Goal: Information Seeking & Learning: Learn about a topic

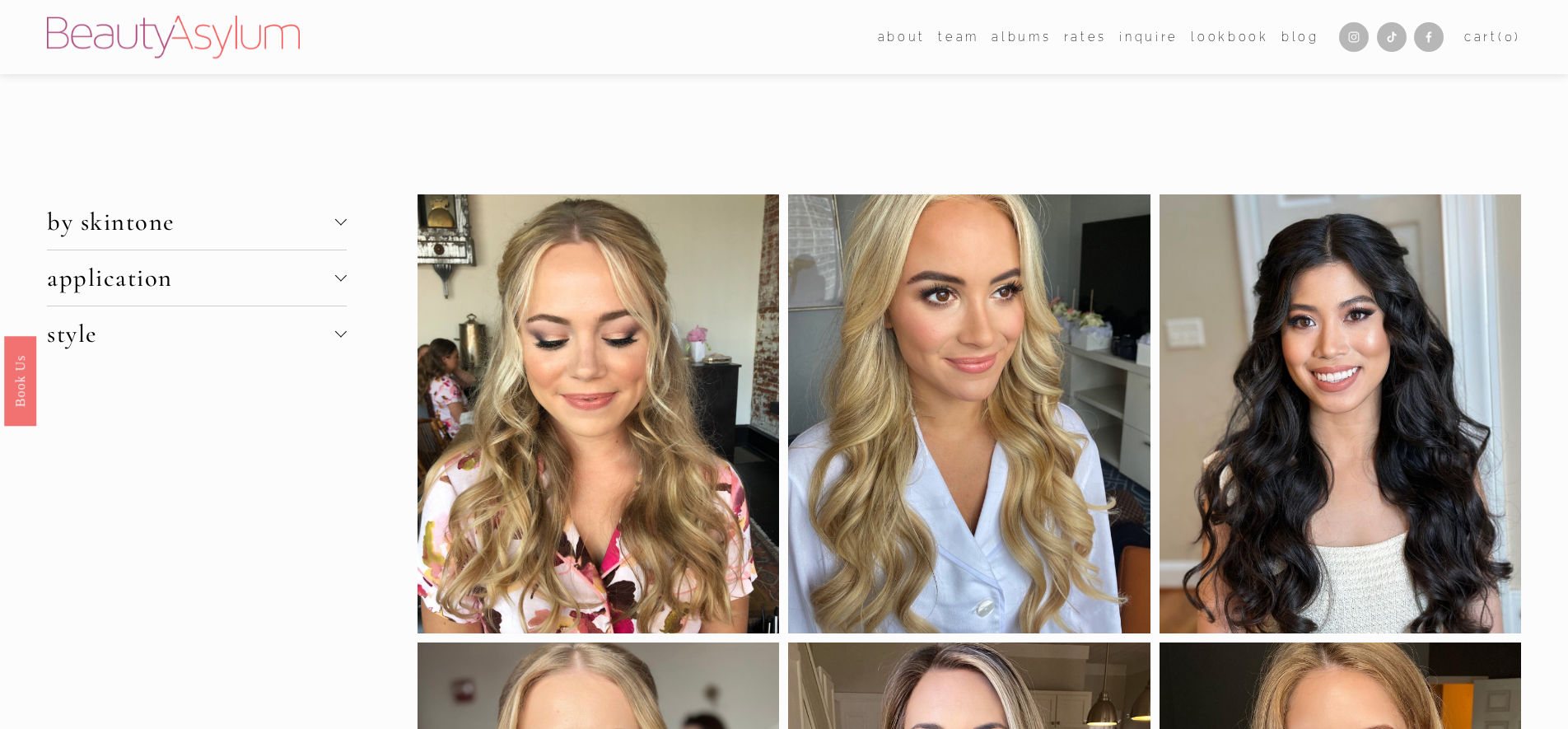
click at [211, 223] on span "by skintone" at bounding box center [191, 222] width 288 height 31
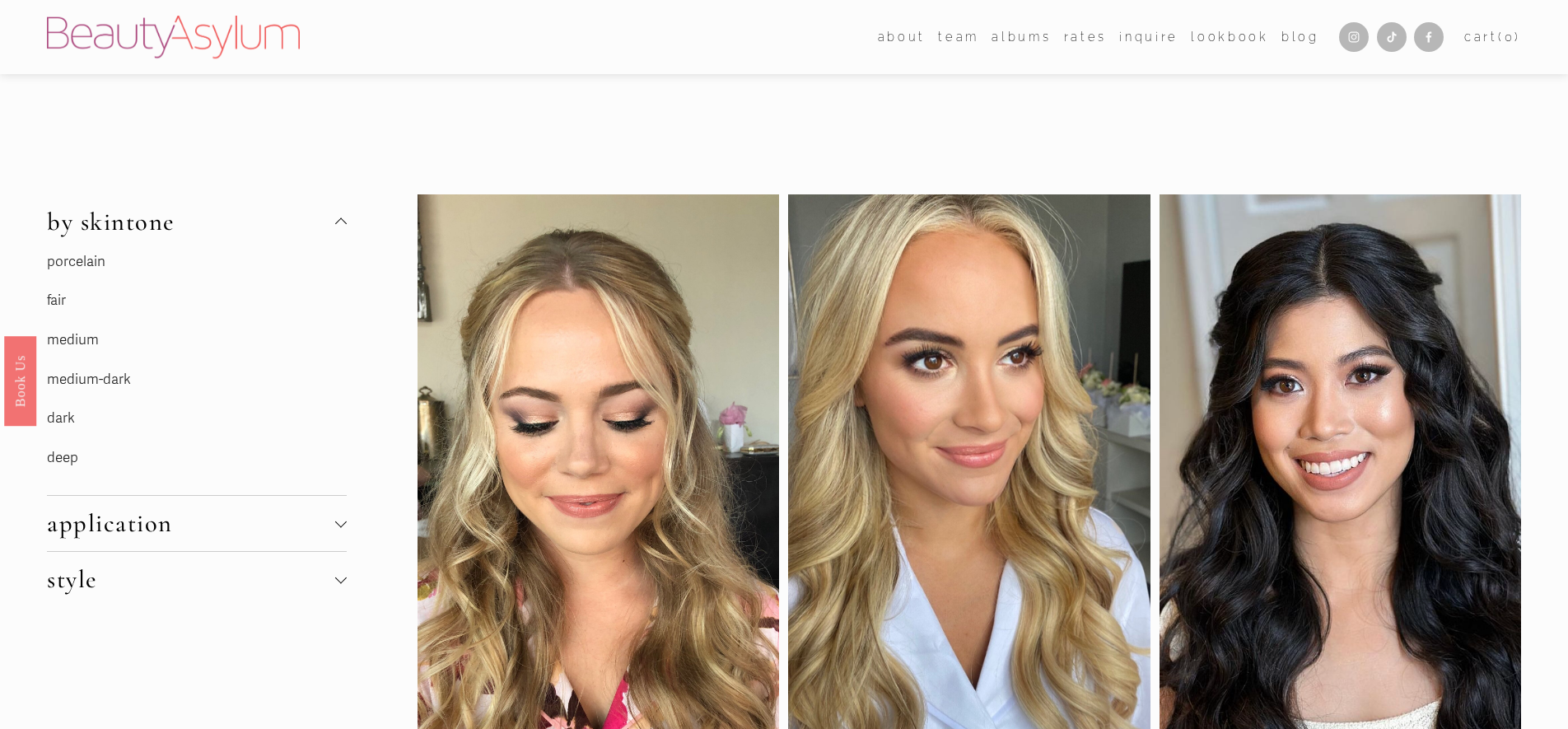
click at [96, 263] on link "porcelain" at bounding box center [76, 261] width 59 height 17
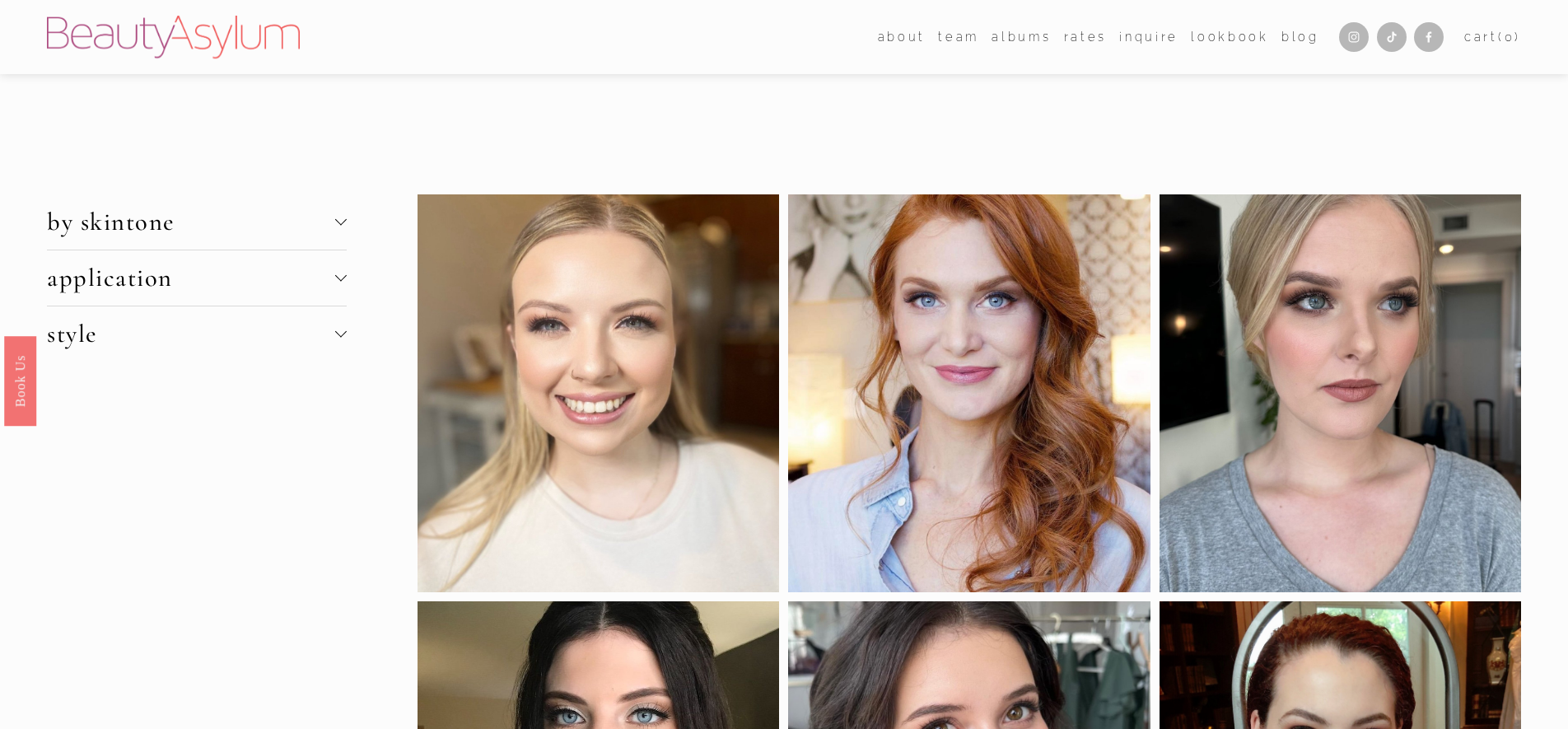
click at [255, 275] on span "application" at bounding box center [191, 278] width 288 height 31
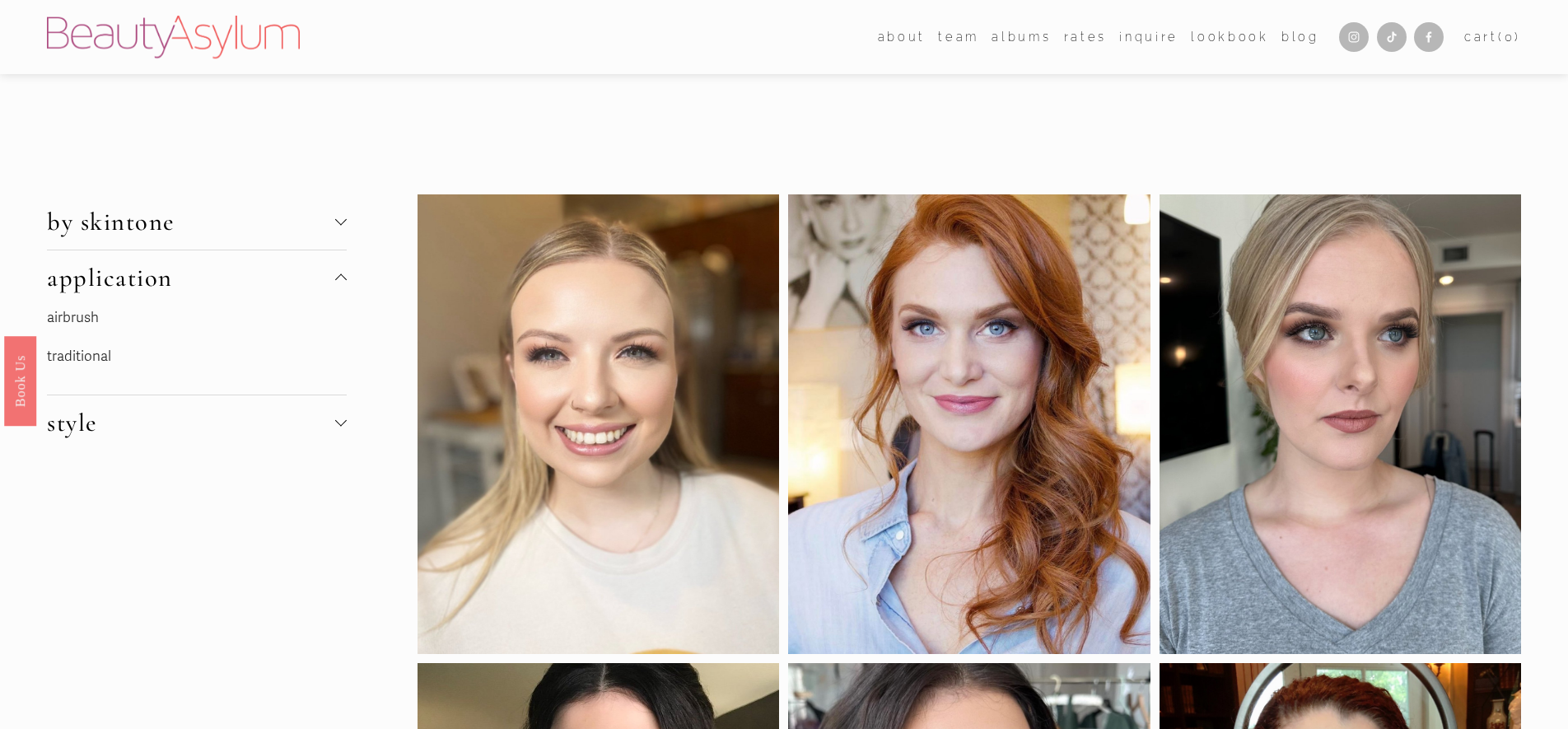
click at [77, 316] on link "airbrush" at bounding box center [73, 317] width 52 height 17
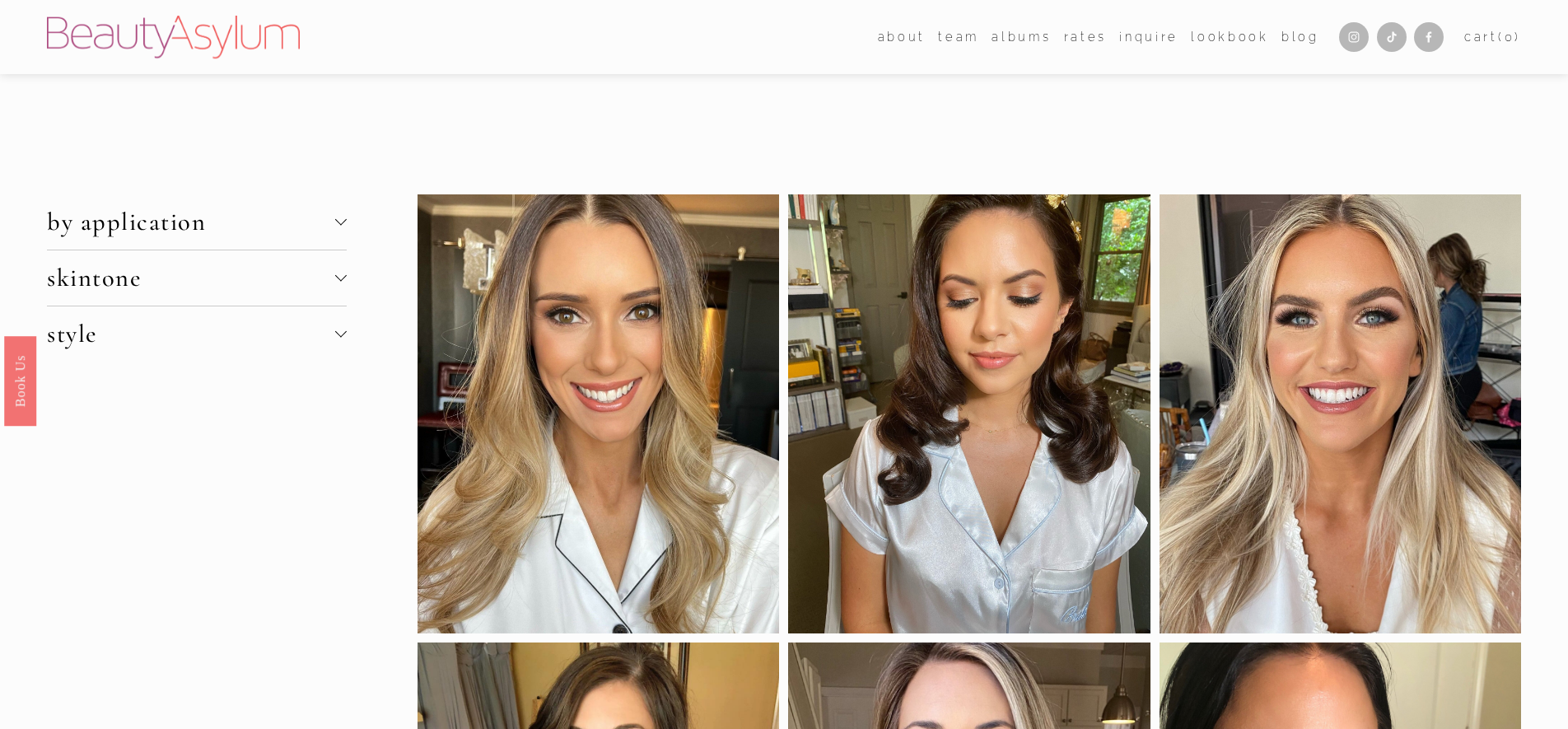
click at [258, 285] on span "skintone" at bounding box center [191, 278] width 288 height 31
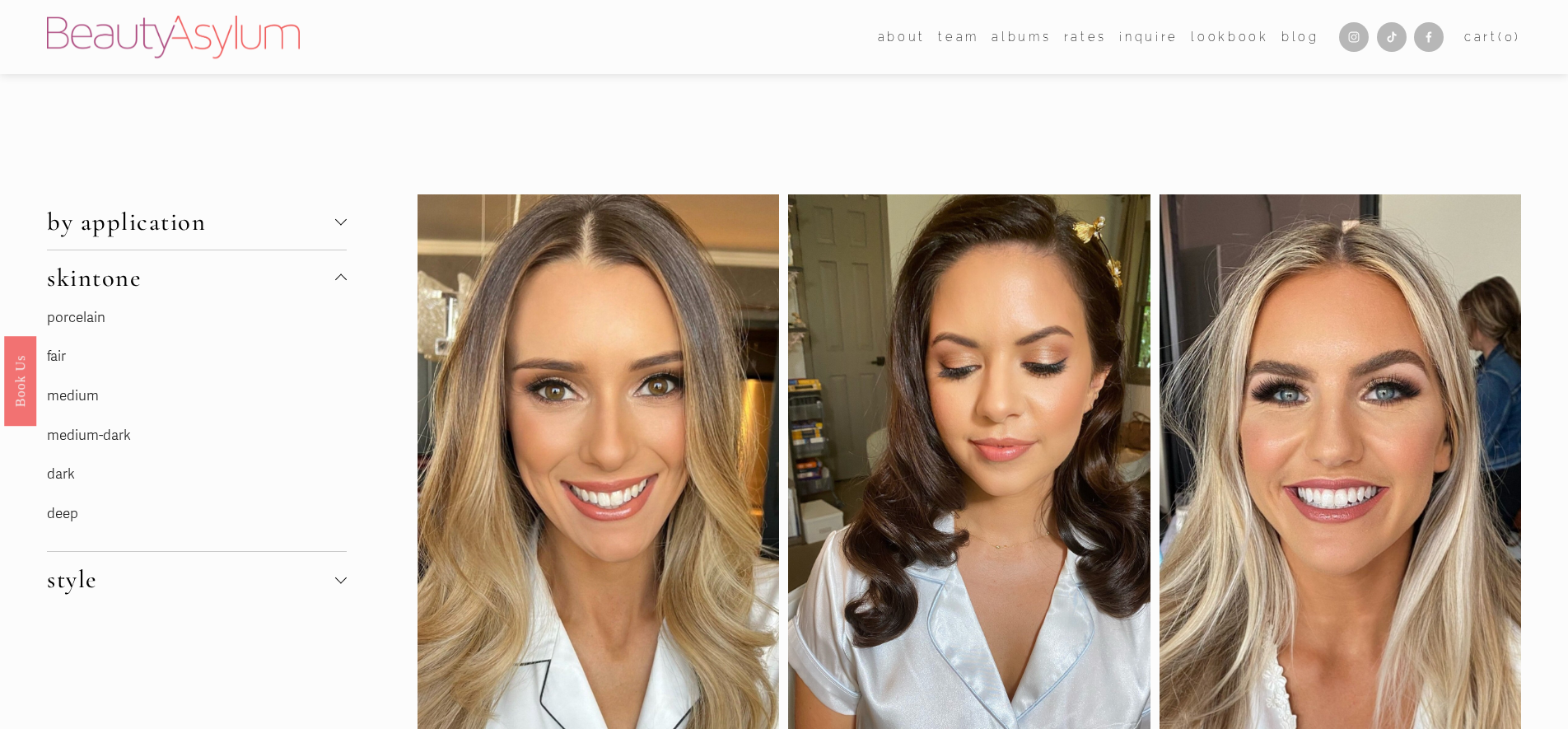
click at [73, 317] on link "porcelain" at bounding box center [76, 317] width 59 height 17
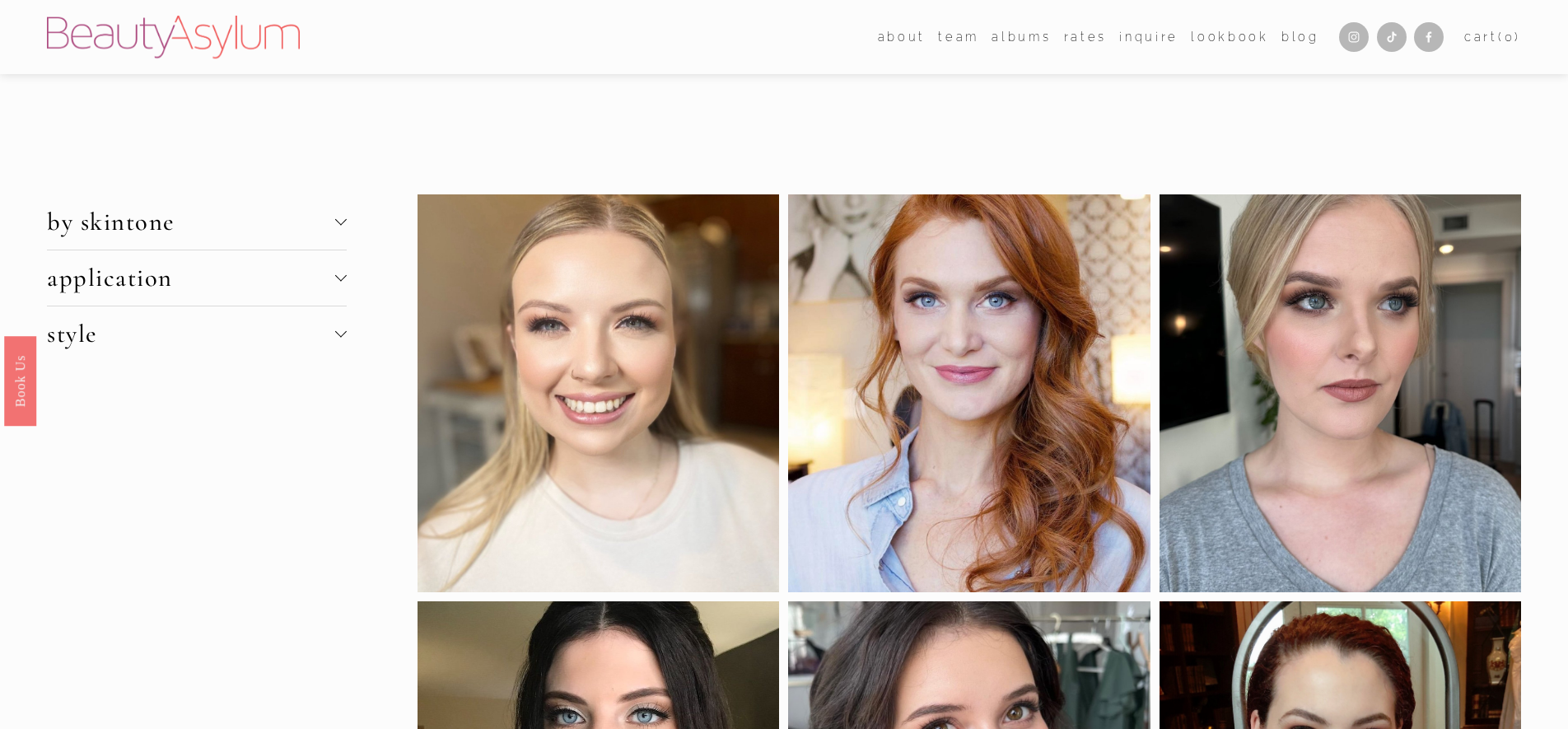
click at [190, 284] on span "application" at bounding box center [191, 278] width 288 height 31
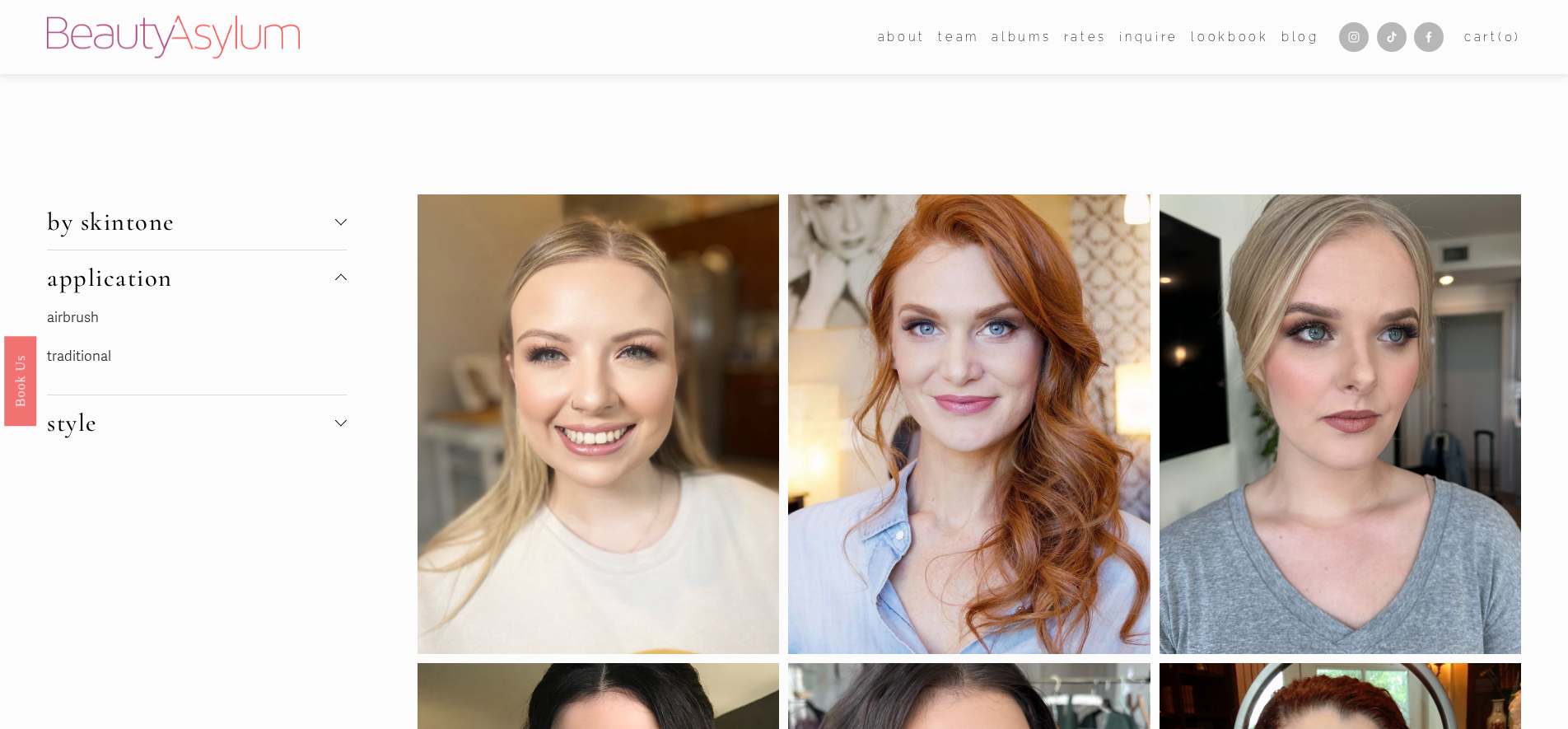
click at [80, 357] on link "traditional" at bounding box center [79, 357] width 65 height 17
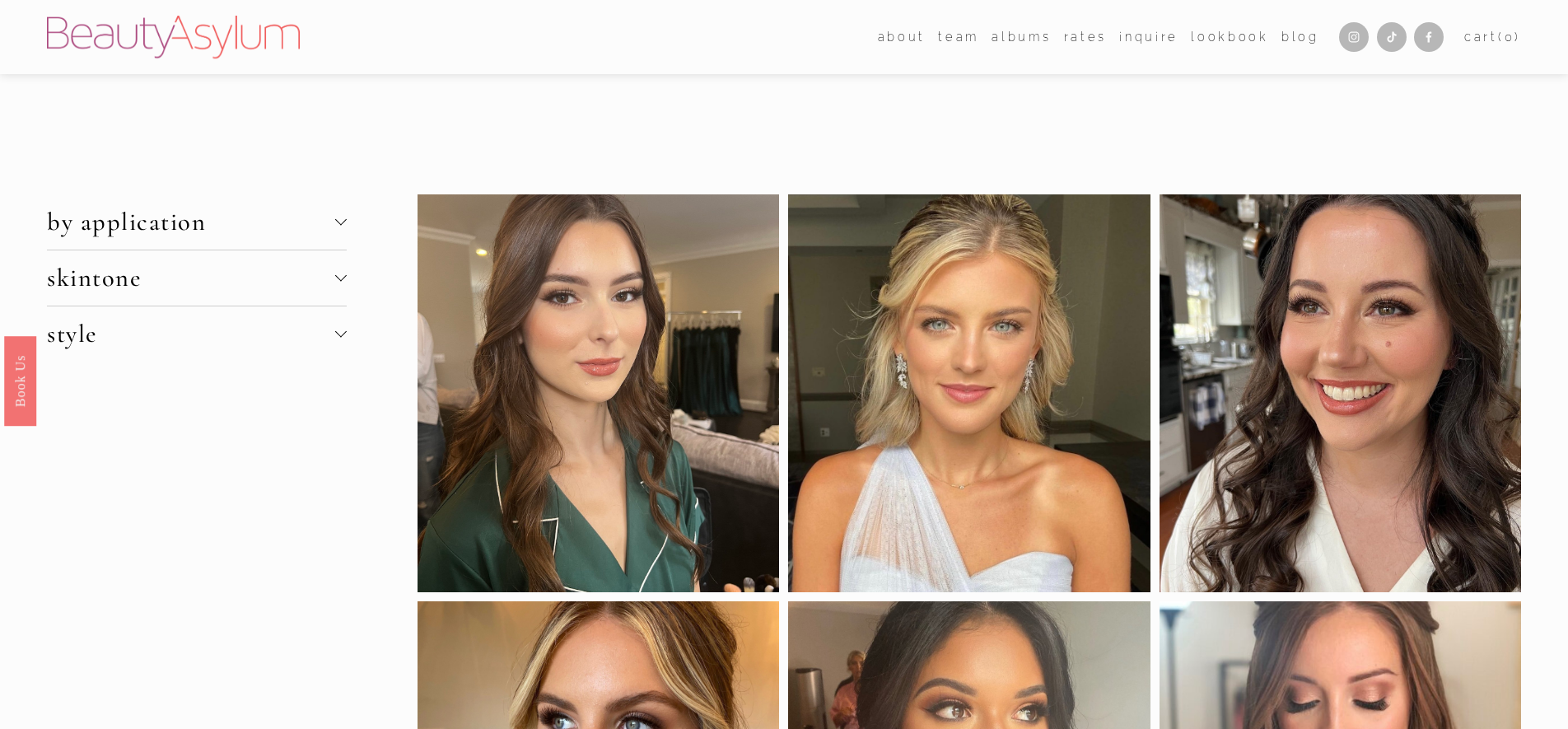
click at [132, 268] on span "skintone" at bounding box center [191, 278] width 288 height 31
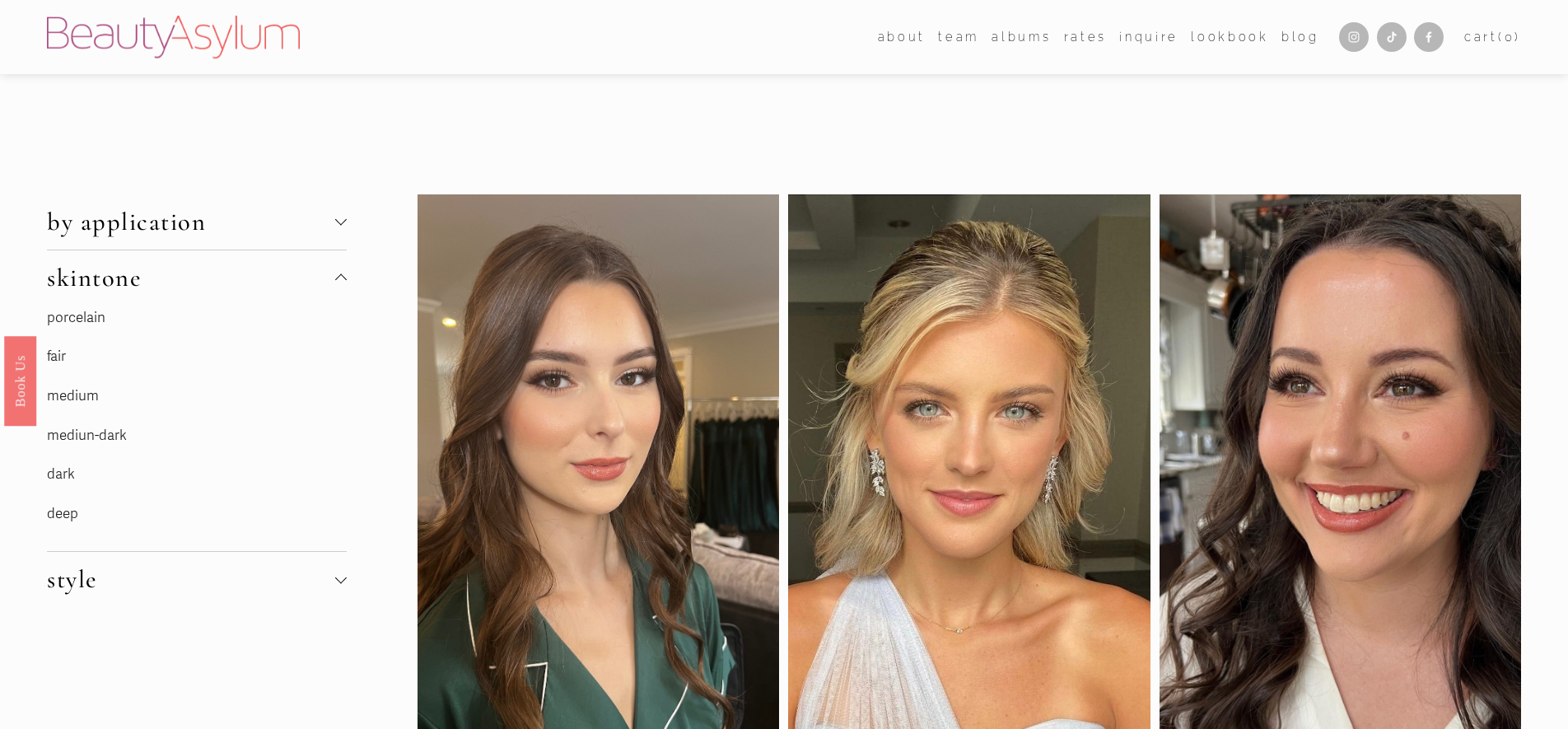
click at [136, 278] on span "skintone" at bounding box center [191, 278] width 288 height 31
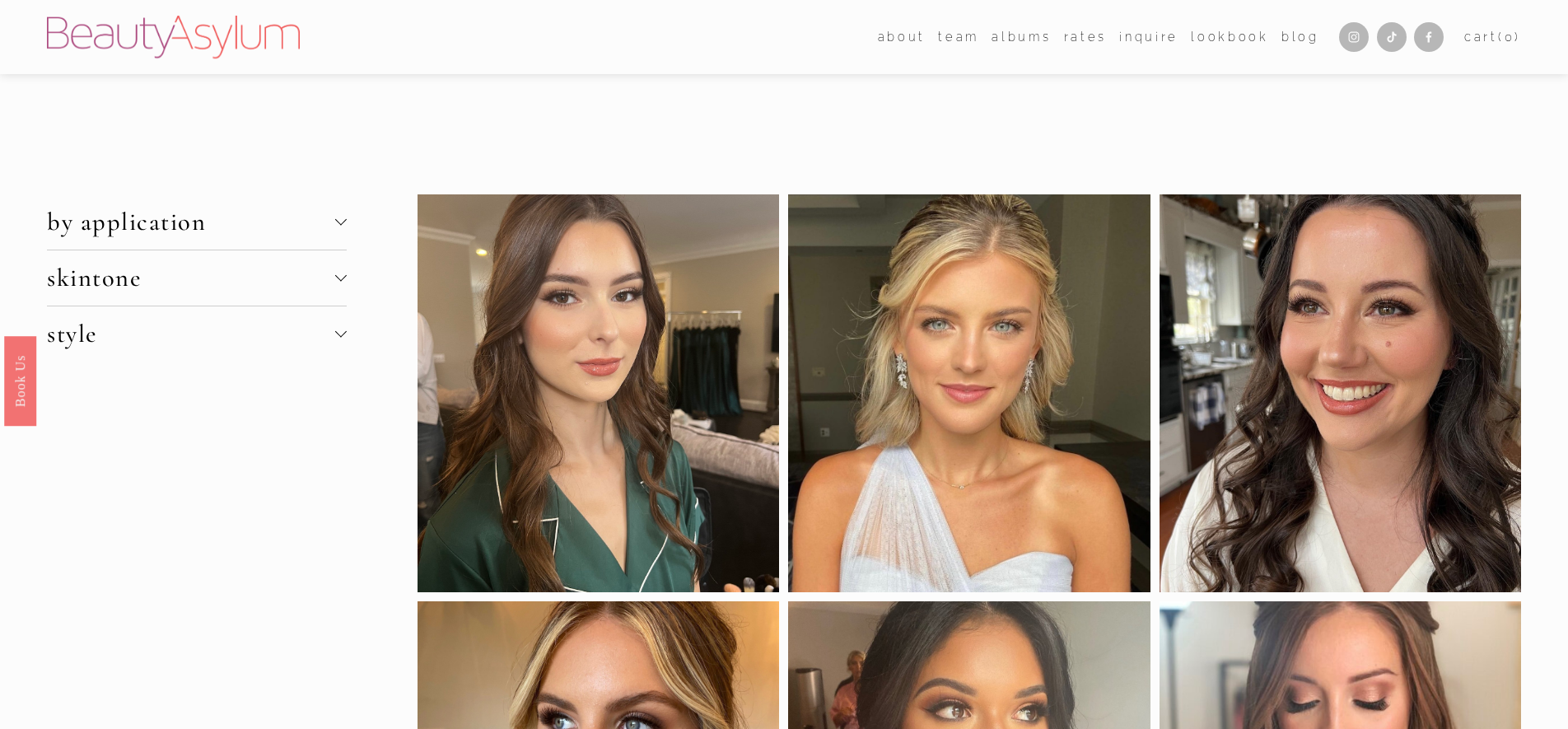
click at [162, 226] on span "by application" at bounding box center [191, 222] width 288 height 31
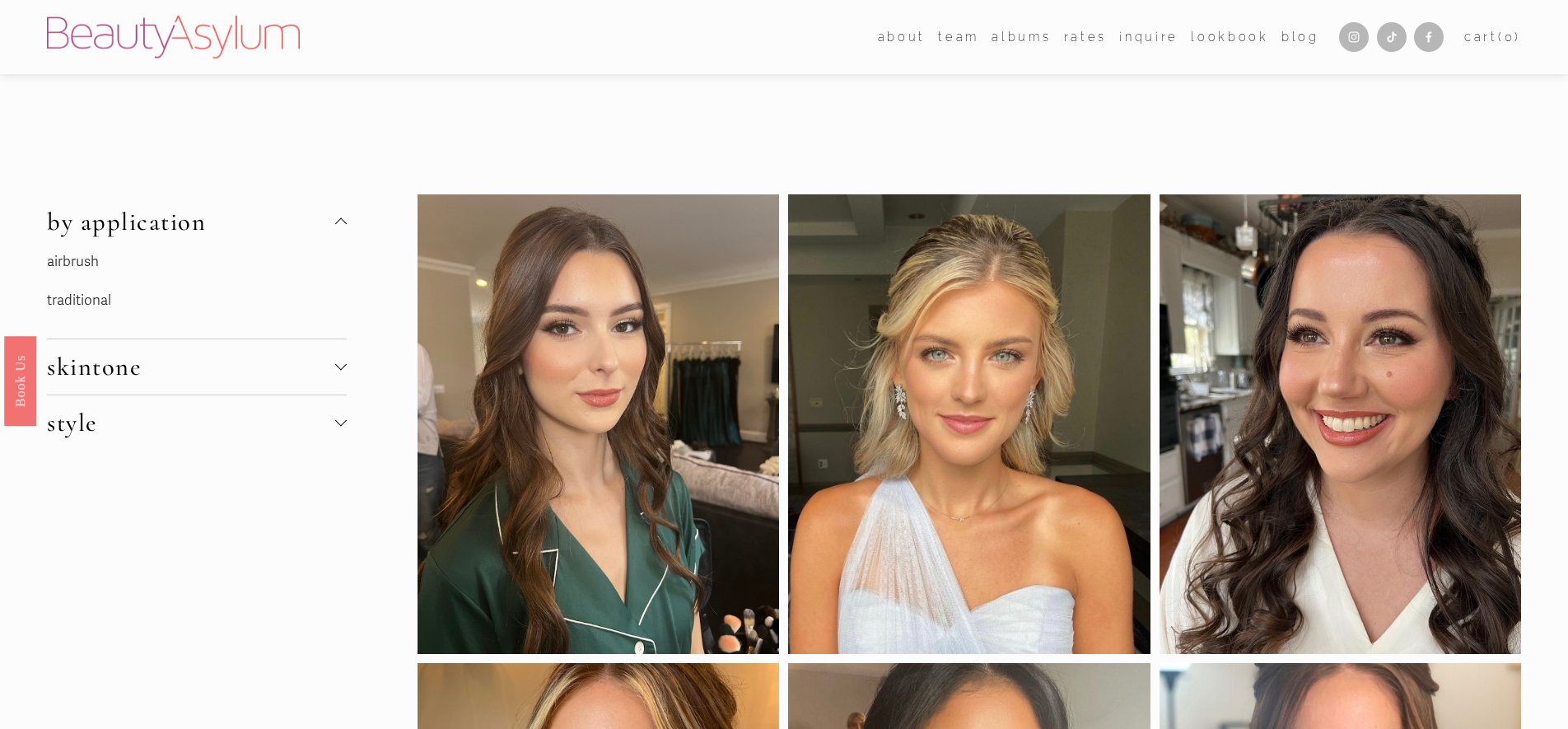
click at [162, 226] on span "by application" at bounding box center [191, 222] width 288 height 31
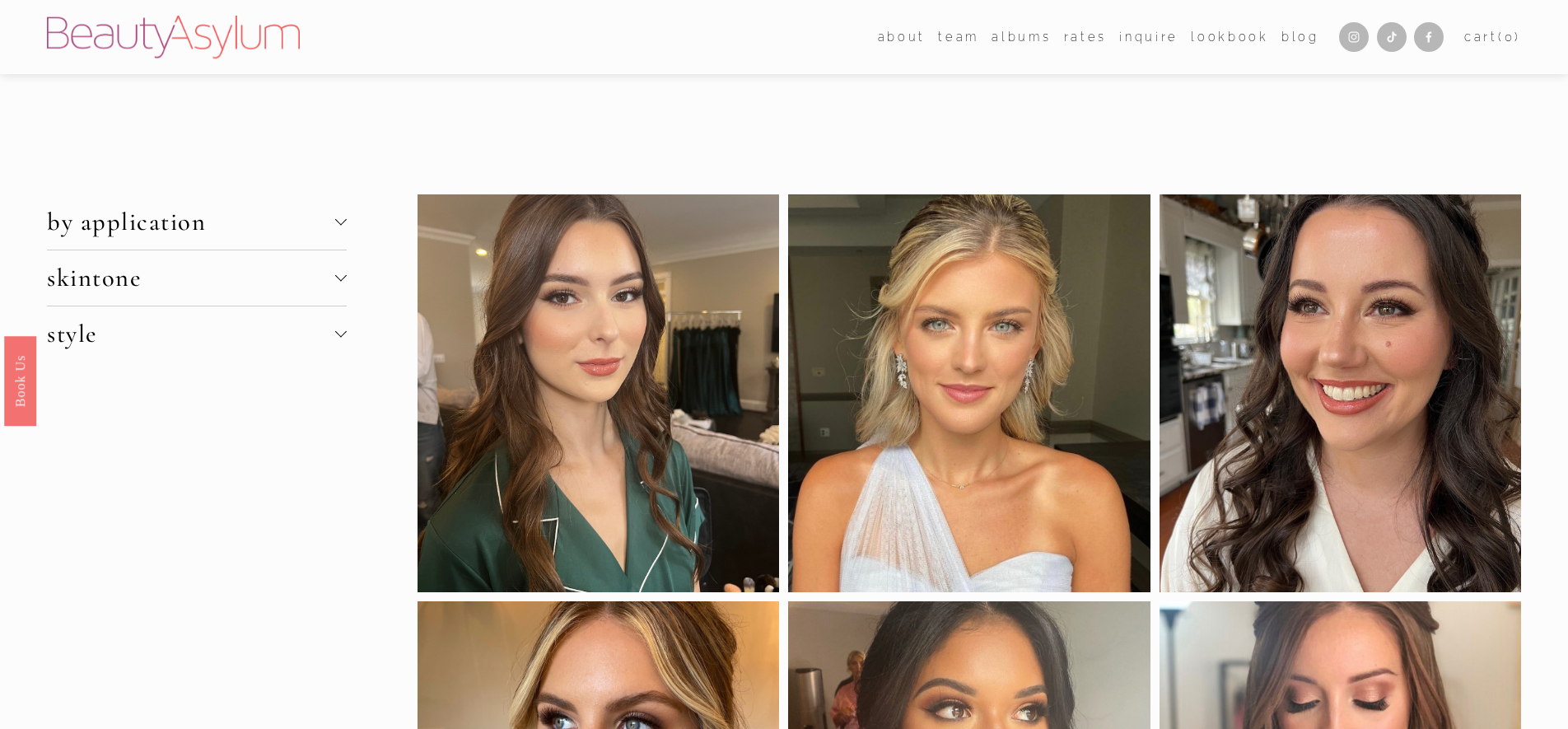
click at [140, 341] on span "style" at bounding box center [191, 334] width 288 height 31
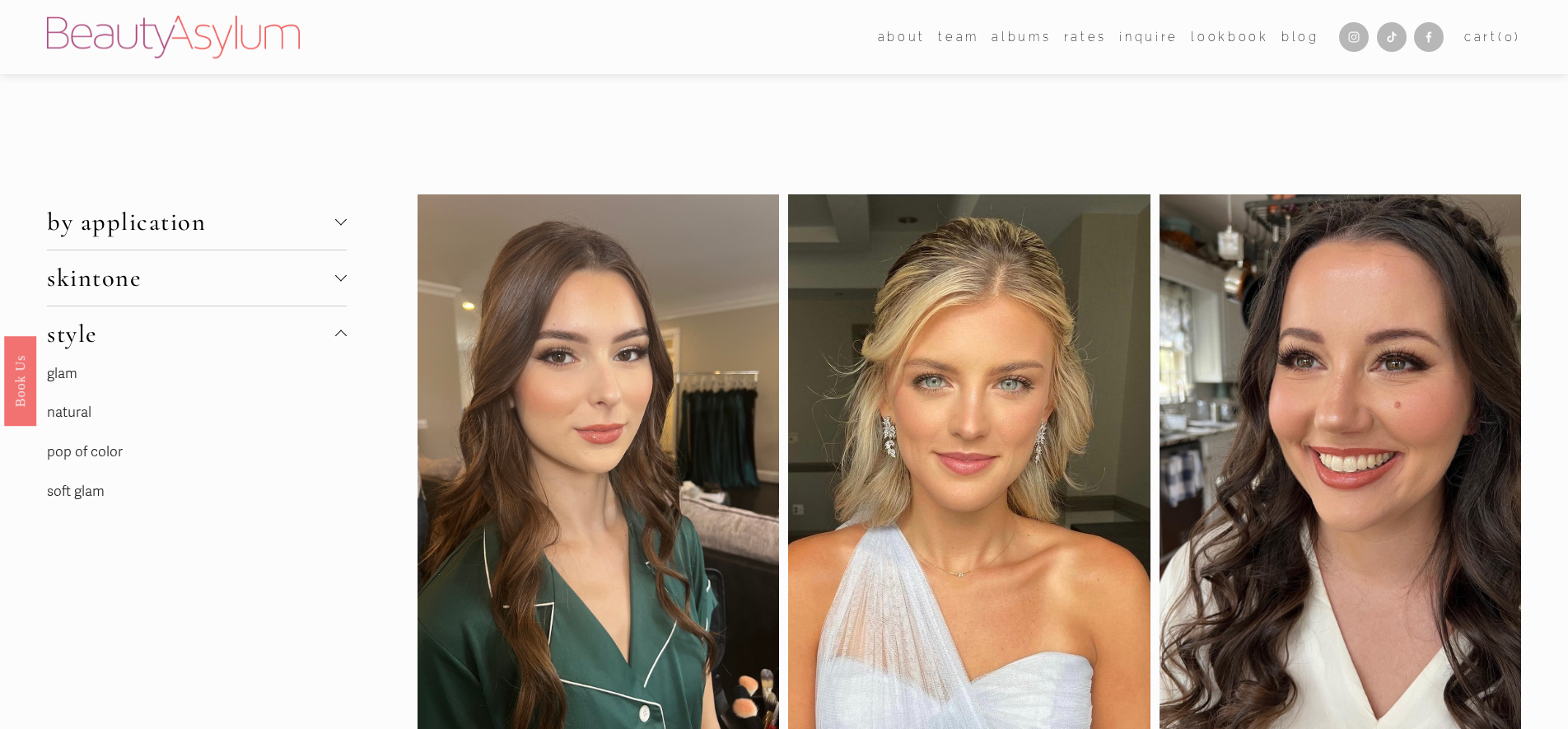
click at [83, 456] on link "pop of color" at bounding box center [85, 452] width 76 height 17
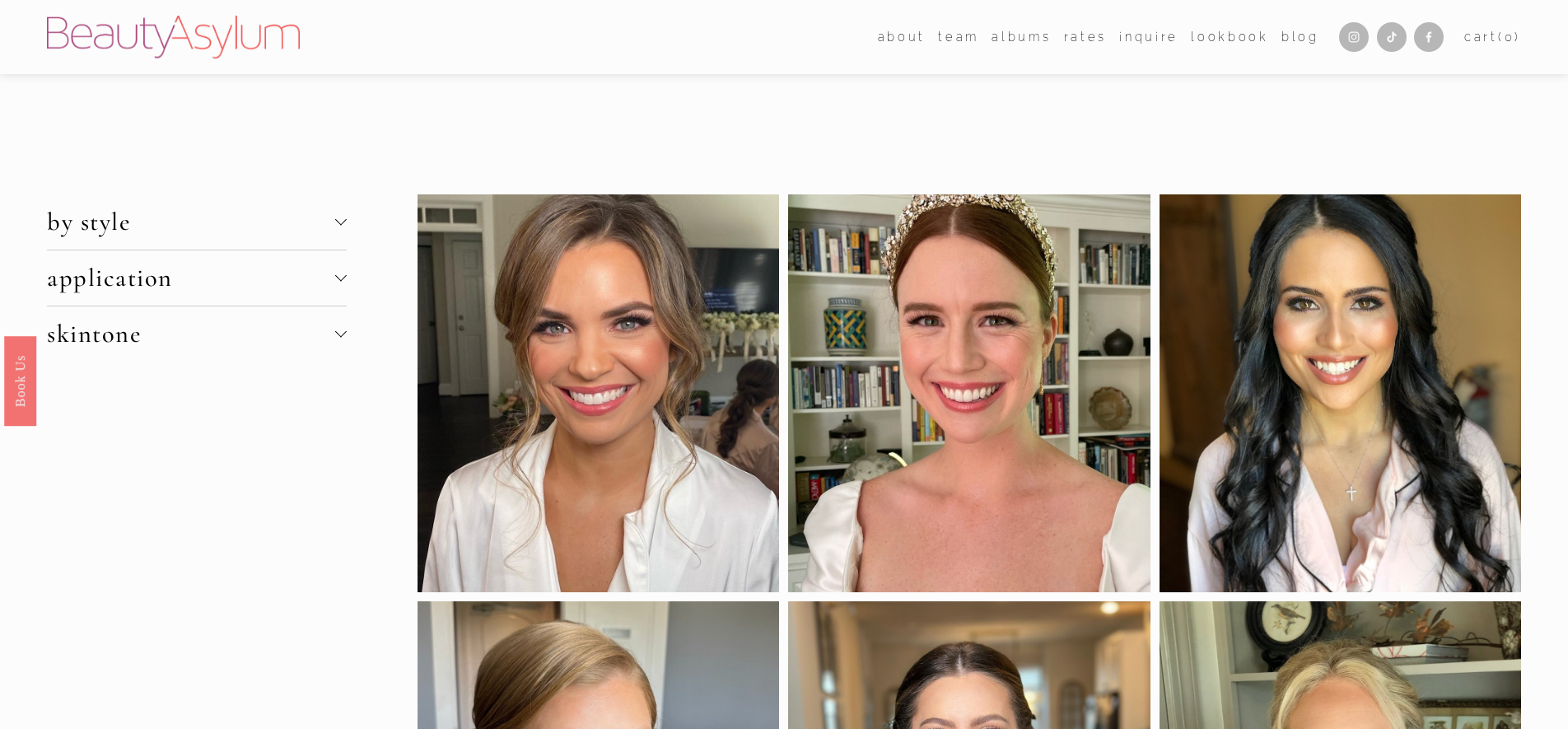
click at [210, 205] on button "by style" at bounding box center [197, 221] width 300 height 55
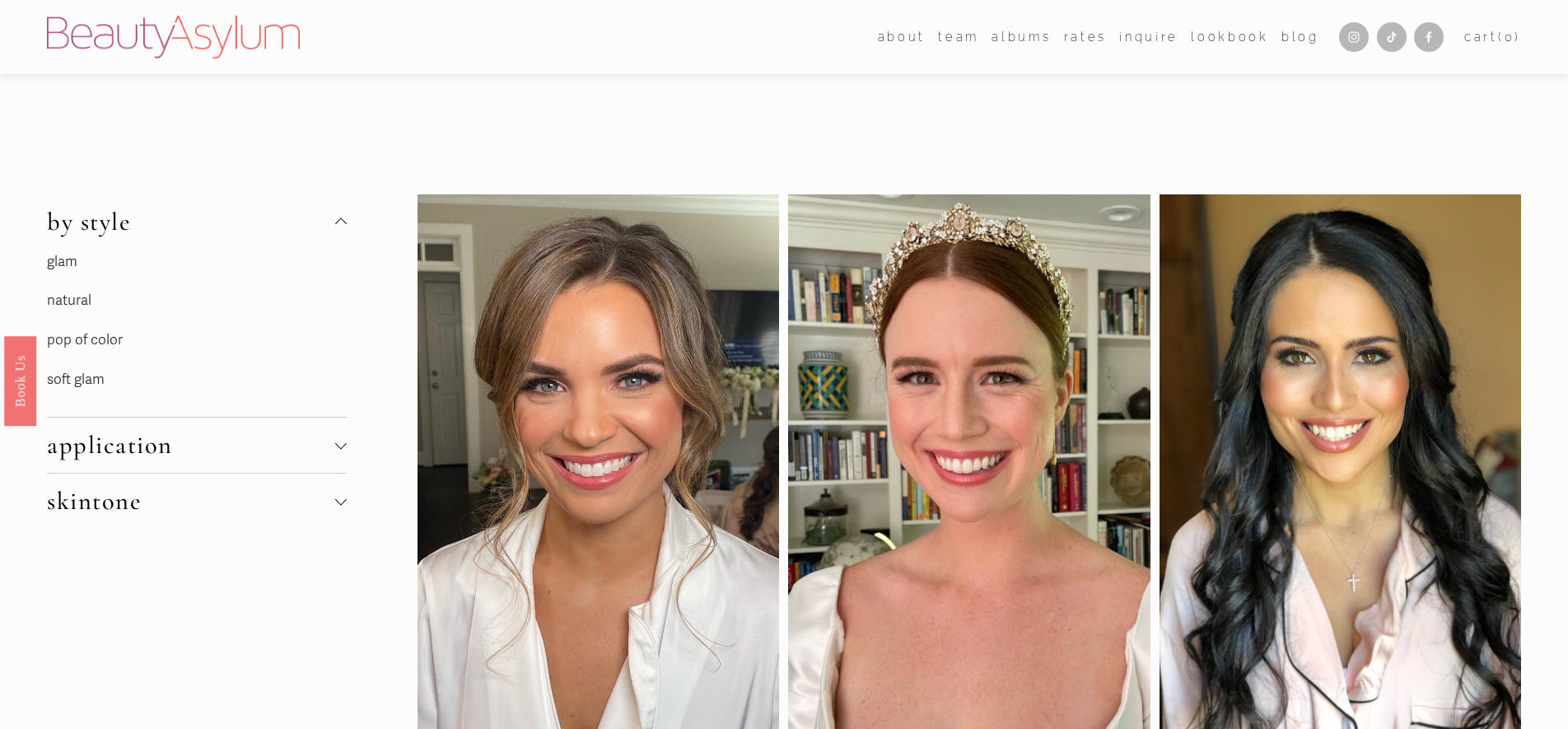
click at [209, 205] on button "by style" at bounding box center [197, 221] width 300 height 55
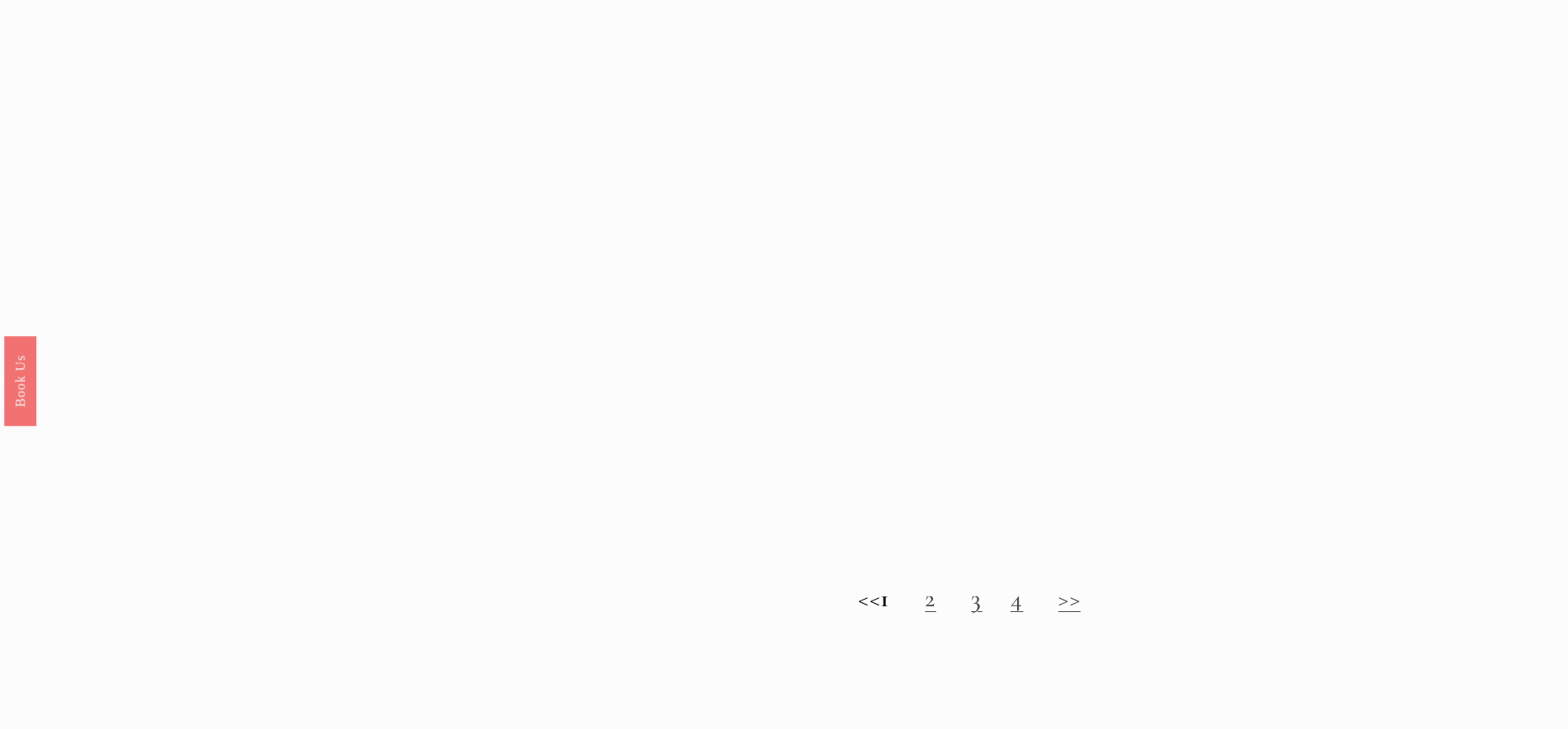
scroll to position [1793, 0]
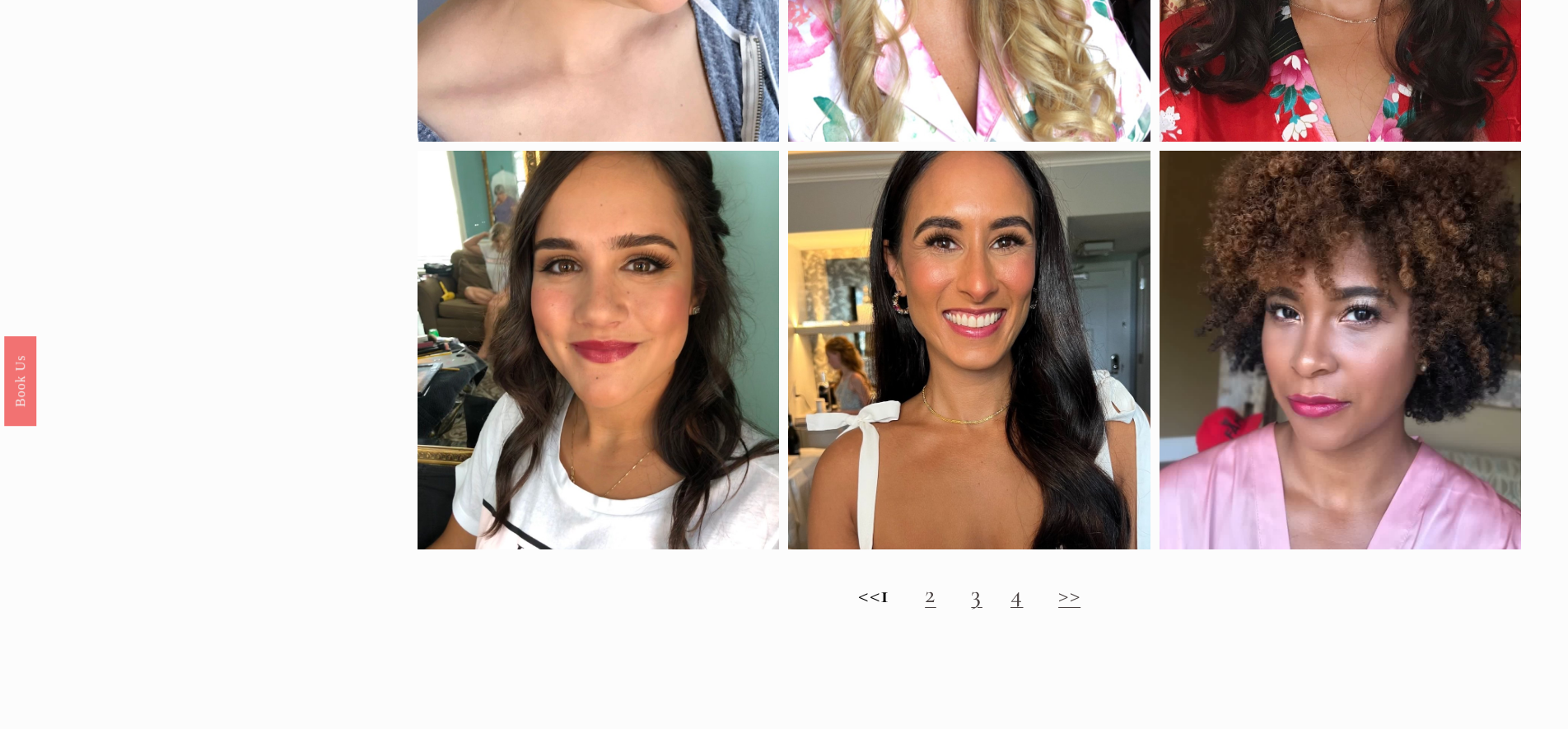
click at [937, 600] on h2 "<< 1 2 3 4 >>" at bounding box center [969, 595] width 1103 height 30
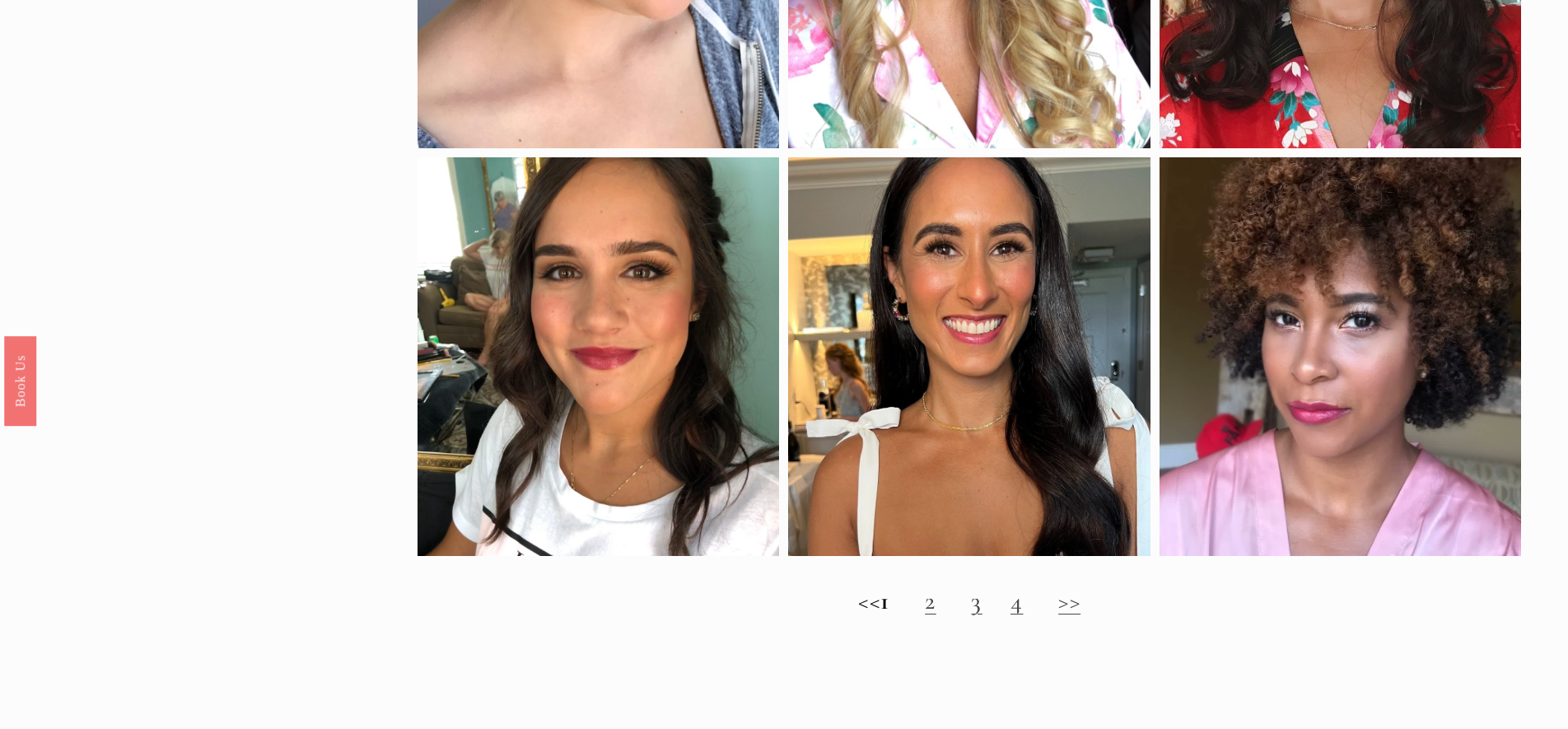
scroll to position [1789, 0]
click at [936, 614] on link "2" at bounding box center [930, 601] width 11 height 31
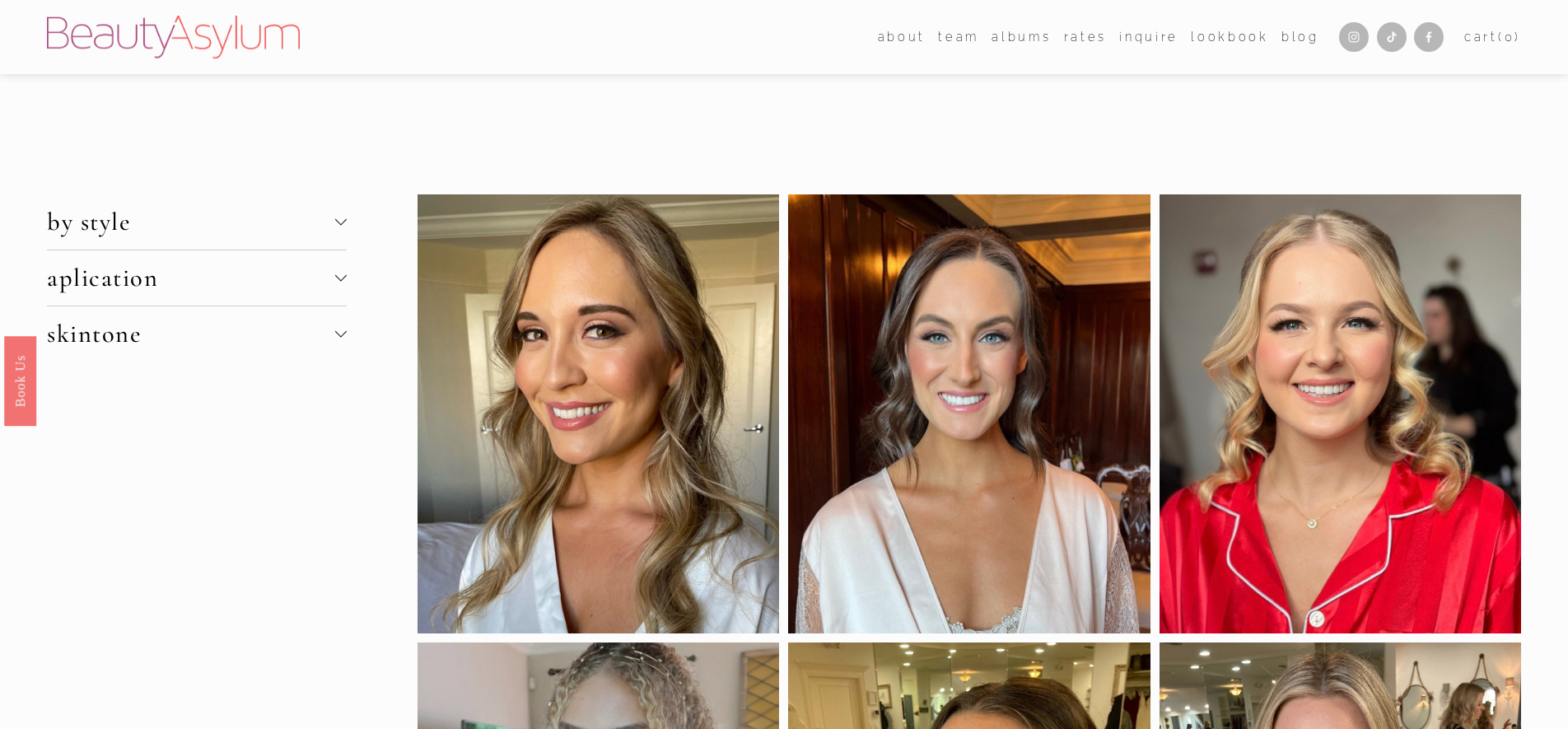
click at [209, 218] on span "by style" at bounding box center [191, 222] width 288 height 31
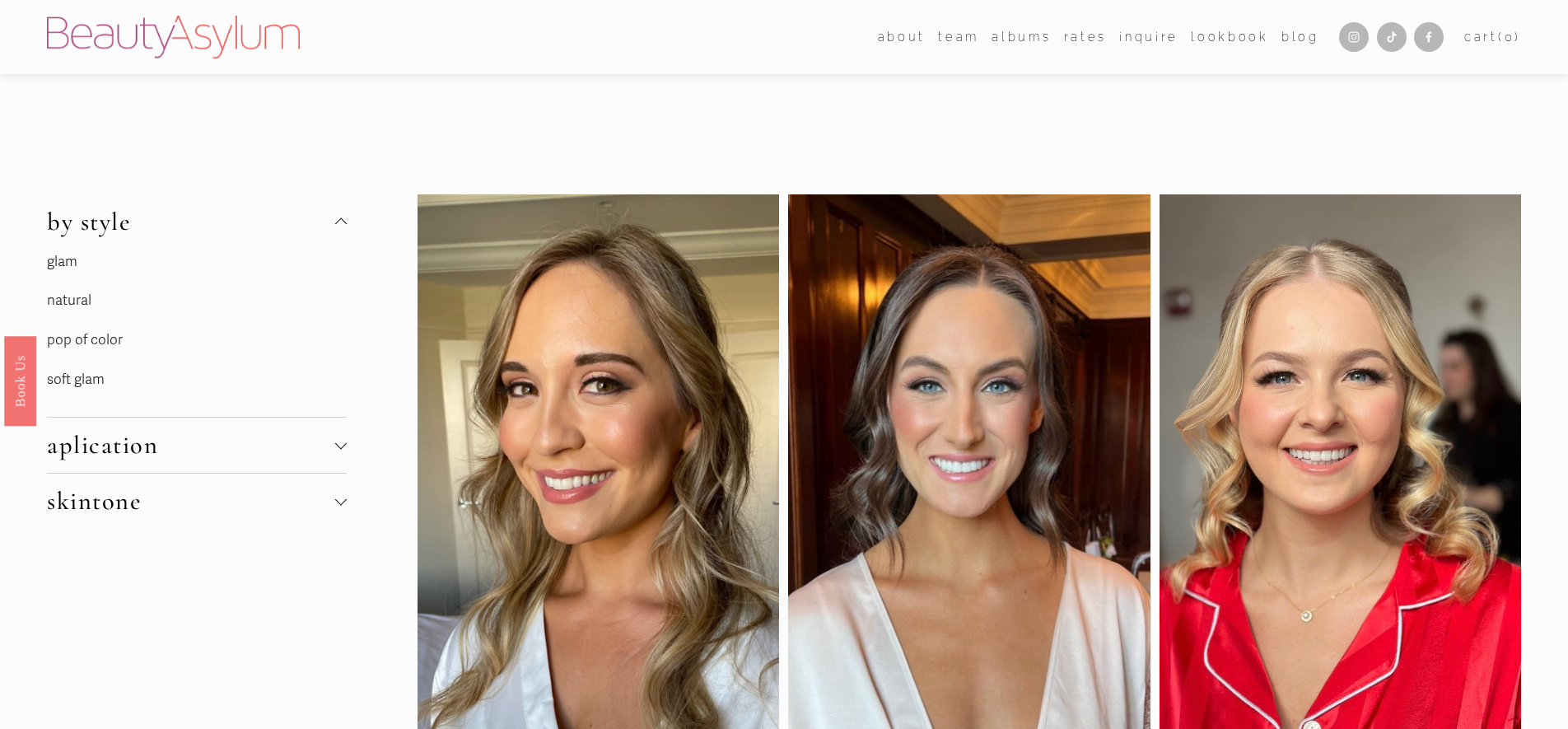
click at [73, 260] on link "glam" at bounding box center [62, 261] width 31 height 17
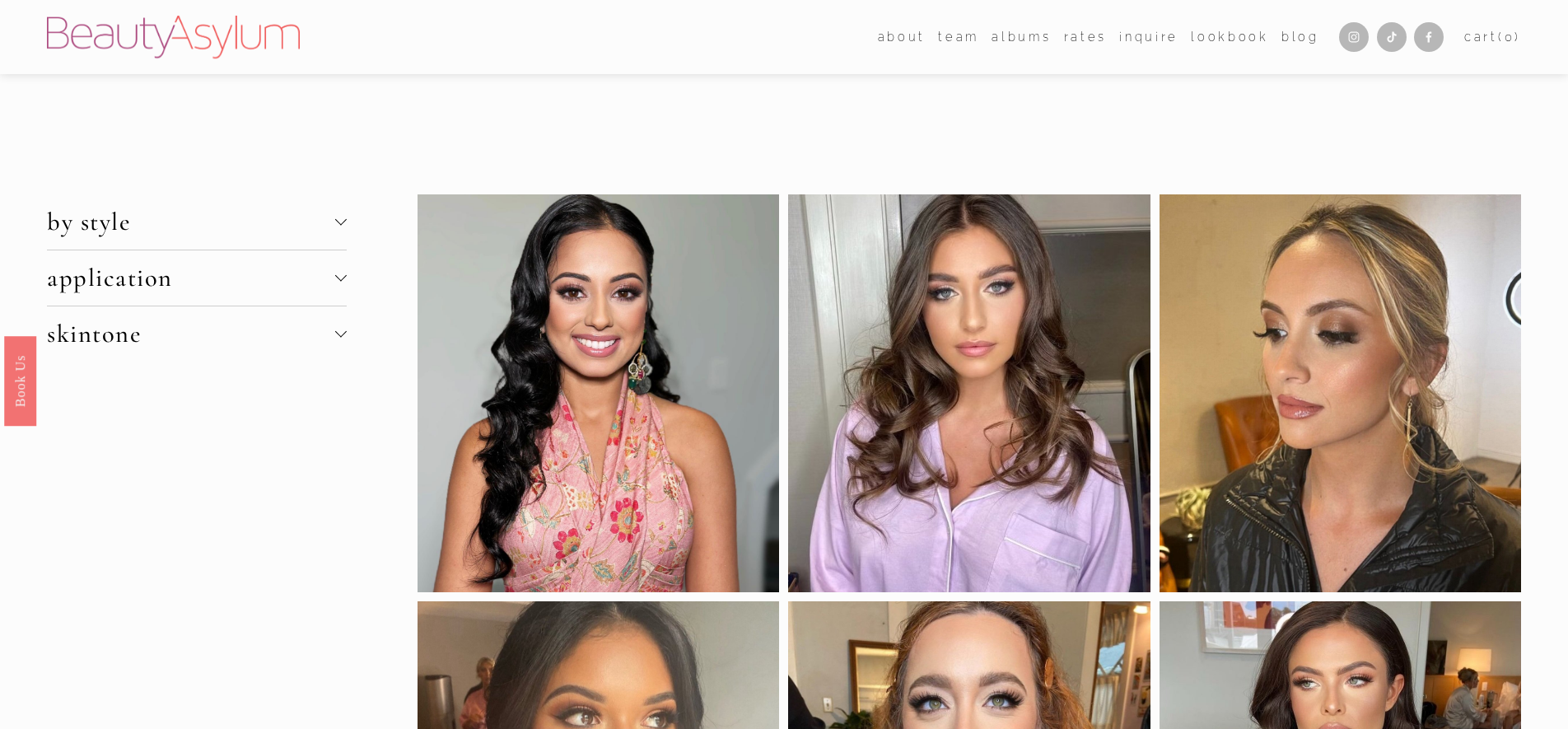
click at [179, 233] on span "by style" at bounding box center [191, 222] width 288 height 31
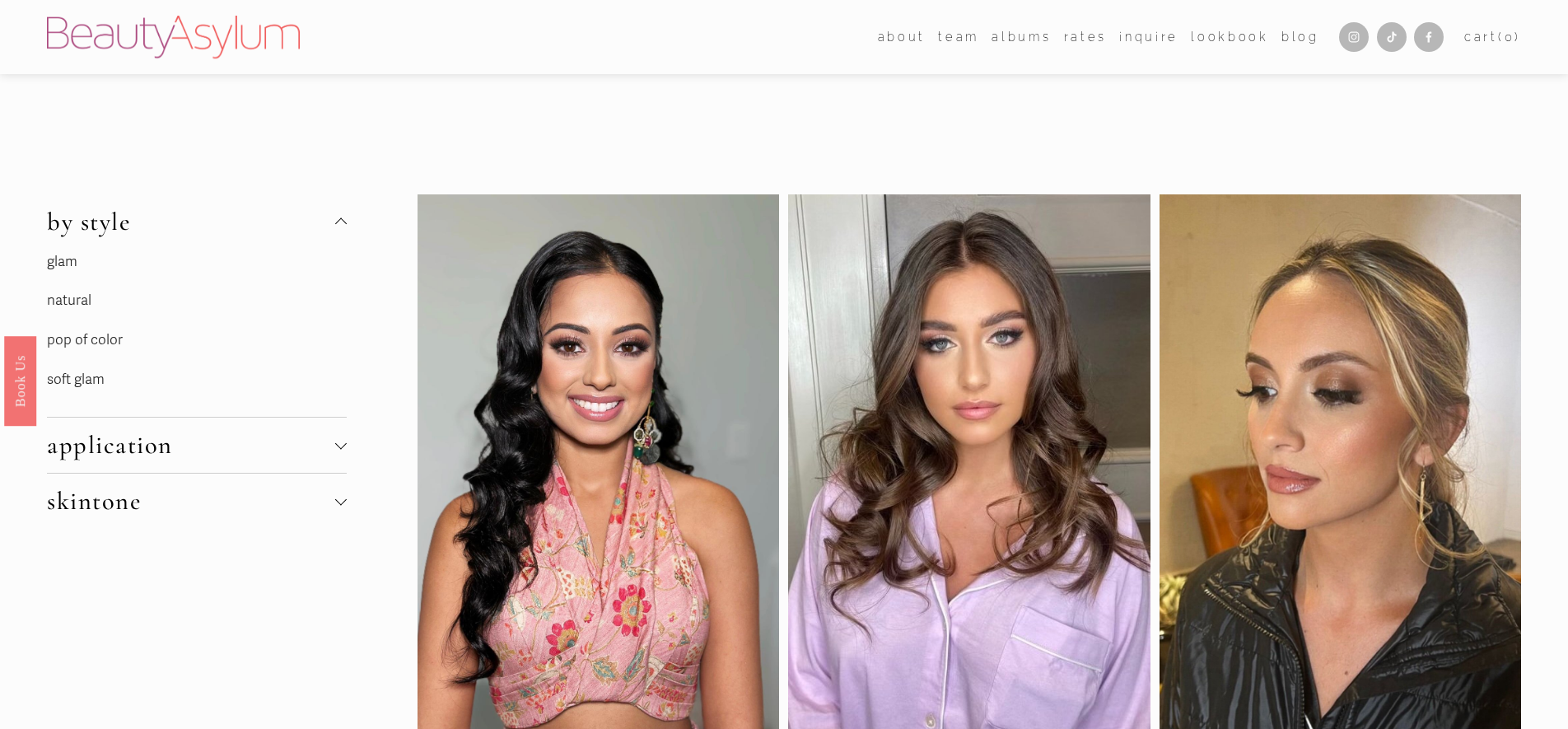
click at [93, 340] on link "pop of color" at bounding box center [85, 340] width 76 height 17
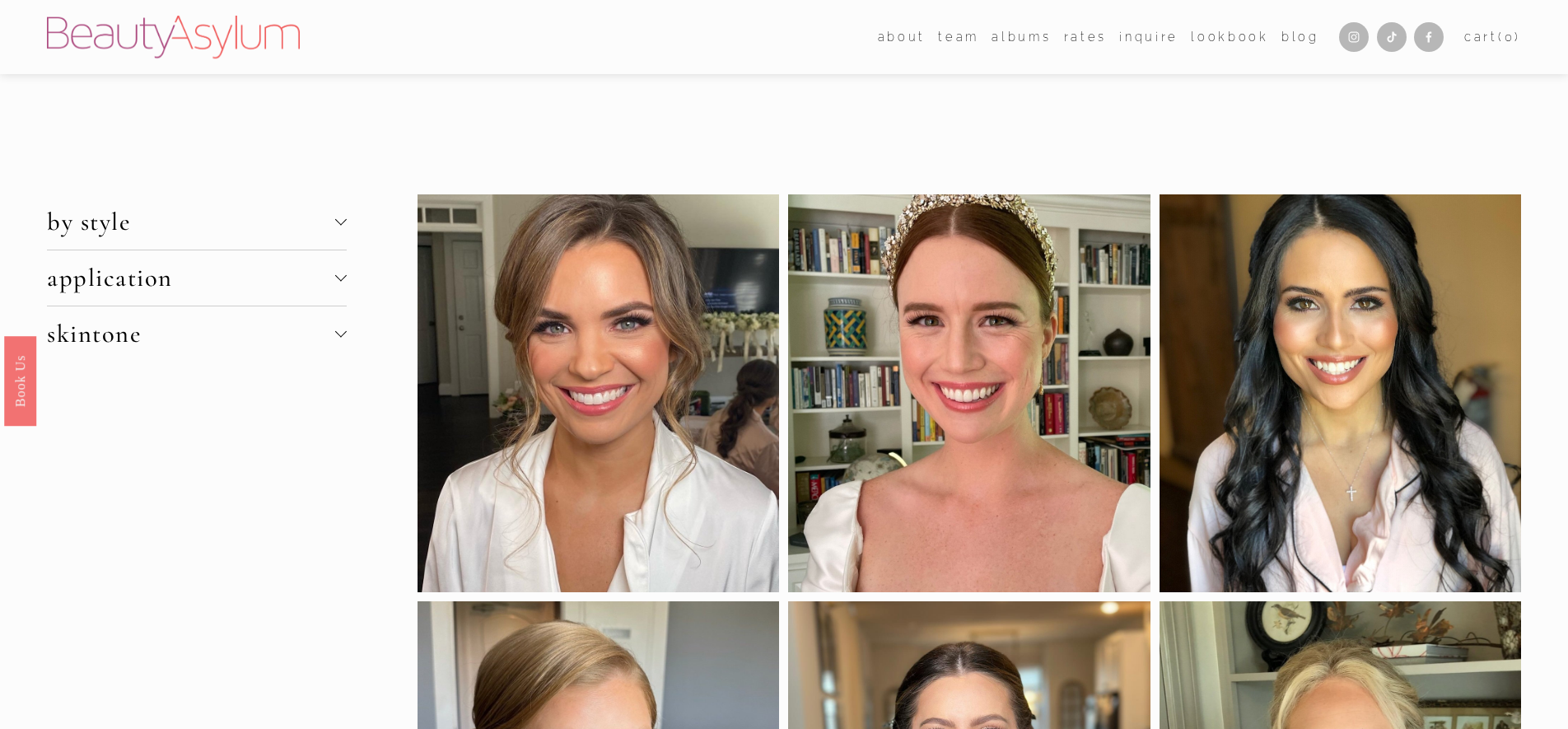
click at [115, 226] on span "by style" at bounding box center [191, 222] width 288 height 31
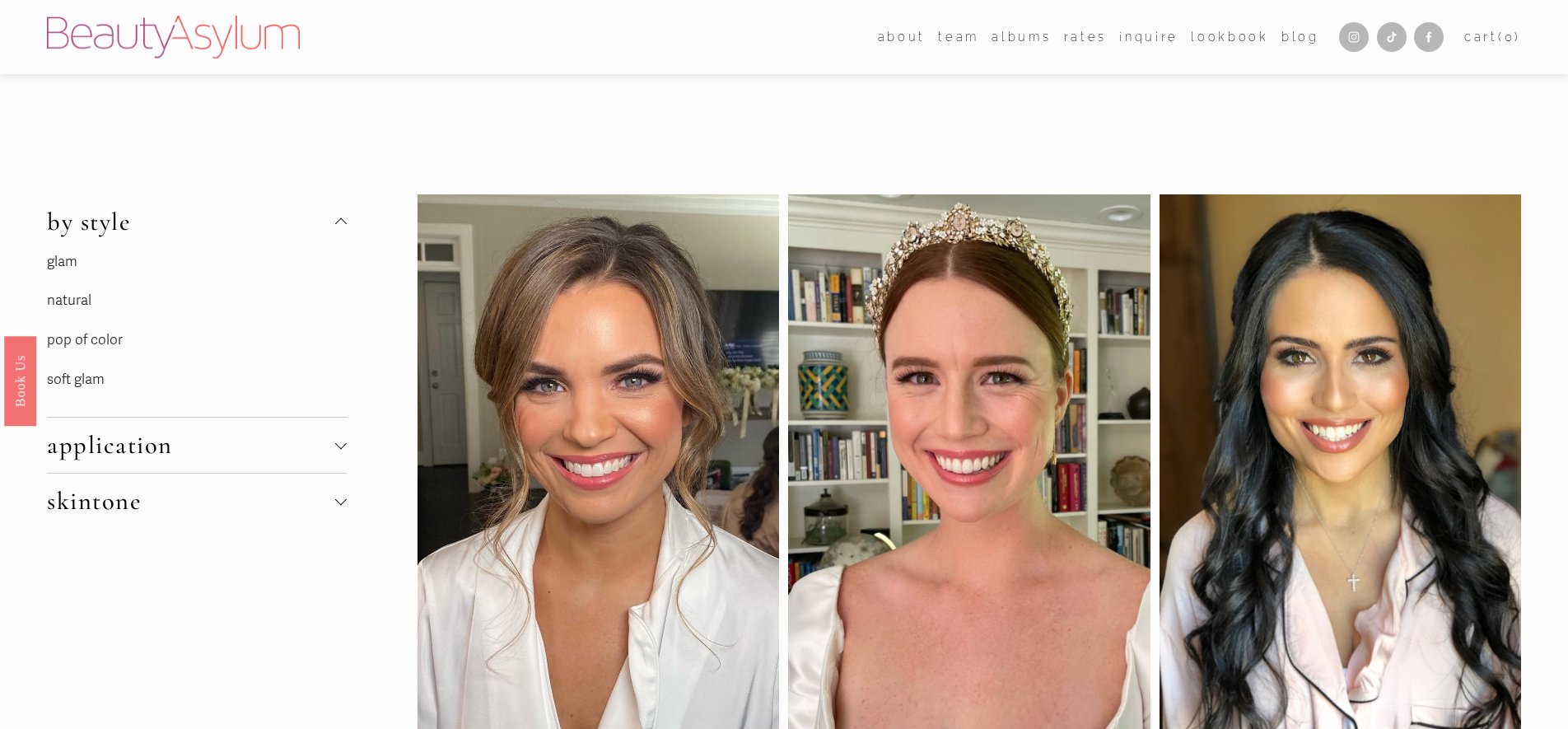
click at [82, 380] on link "soft glam" at bounding box center [76, 379] width 58 height 17
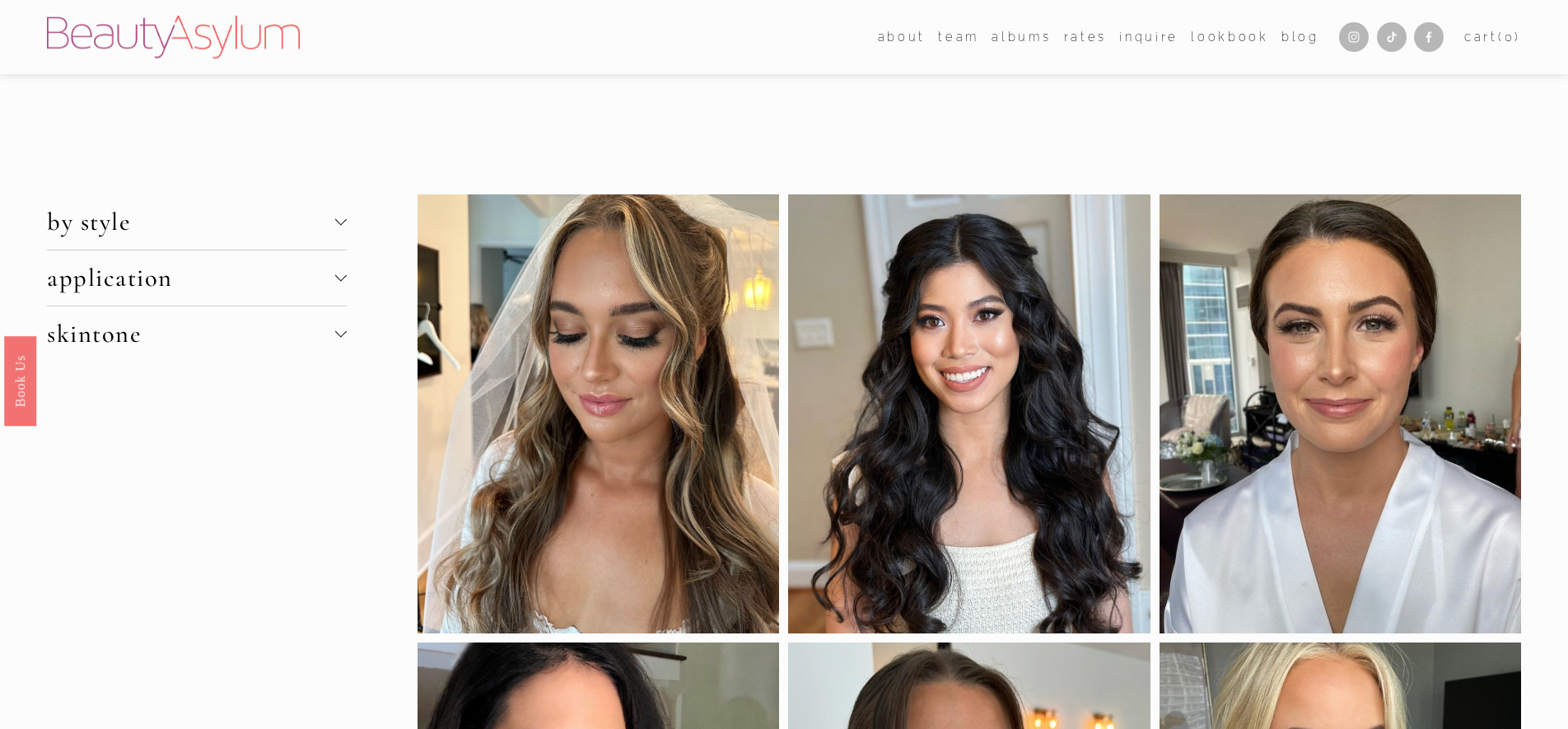
click at [179, 329] on span "skintone" at bounding box center [191, 334] width 288 height 31
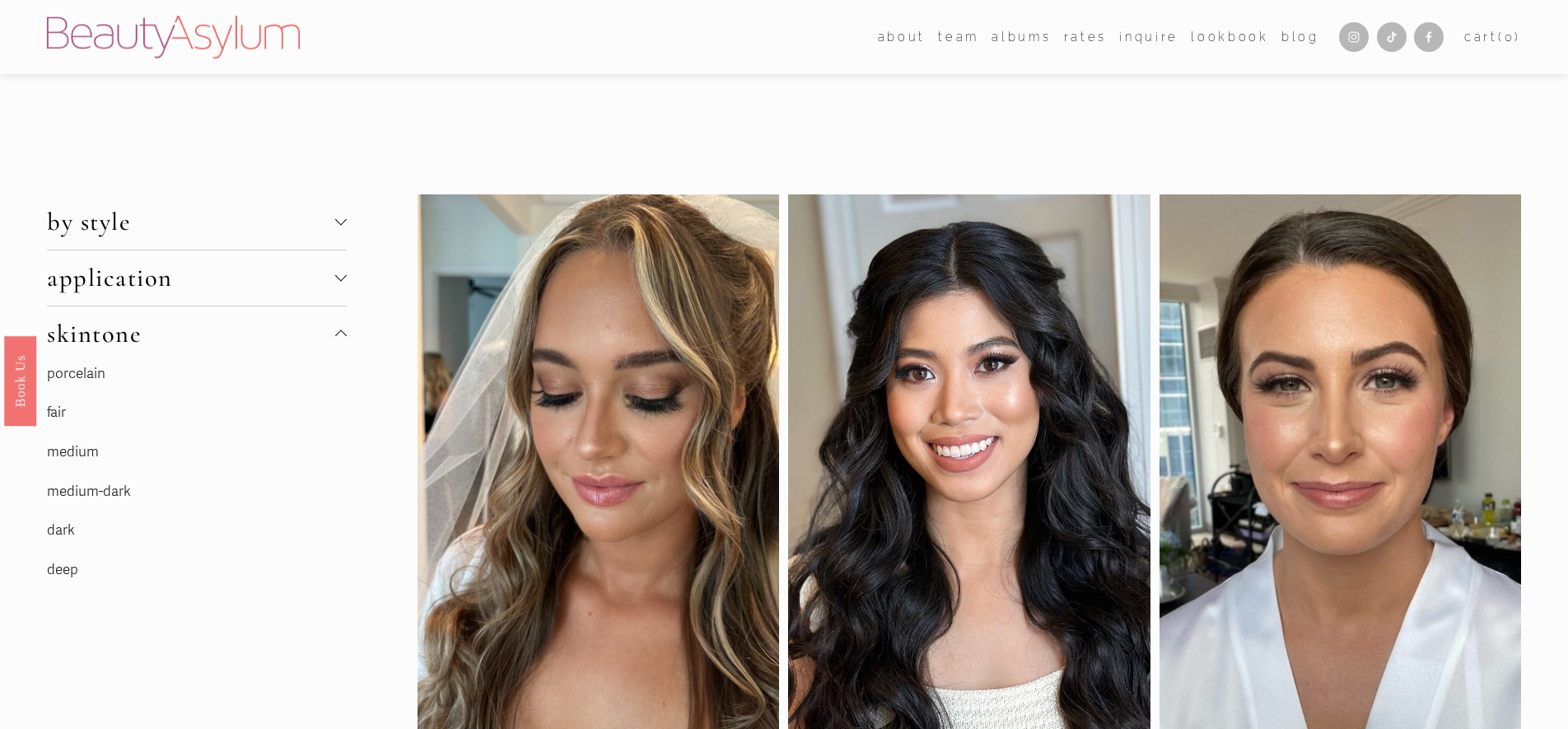
click at [86, 372] on link "porcelain" at bounding box center [76, 374] width 59 height 17
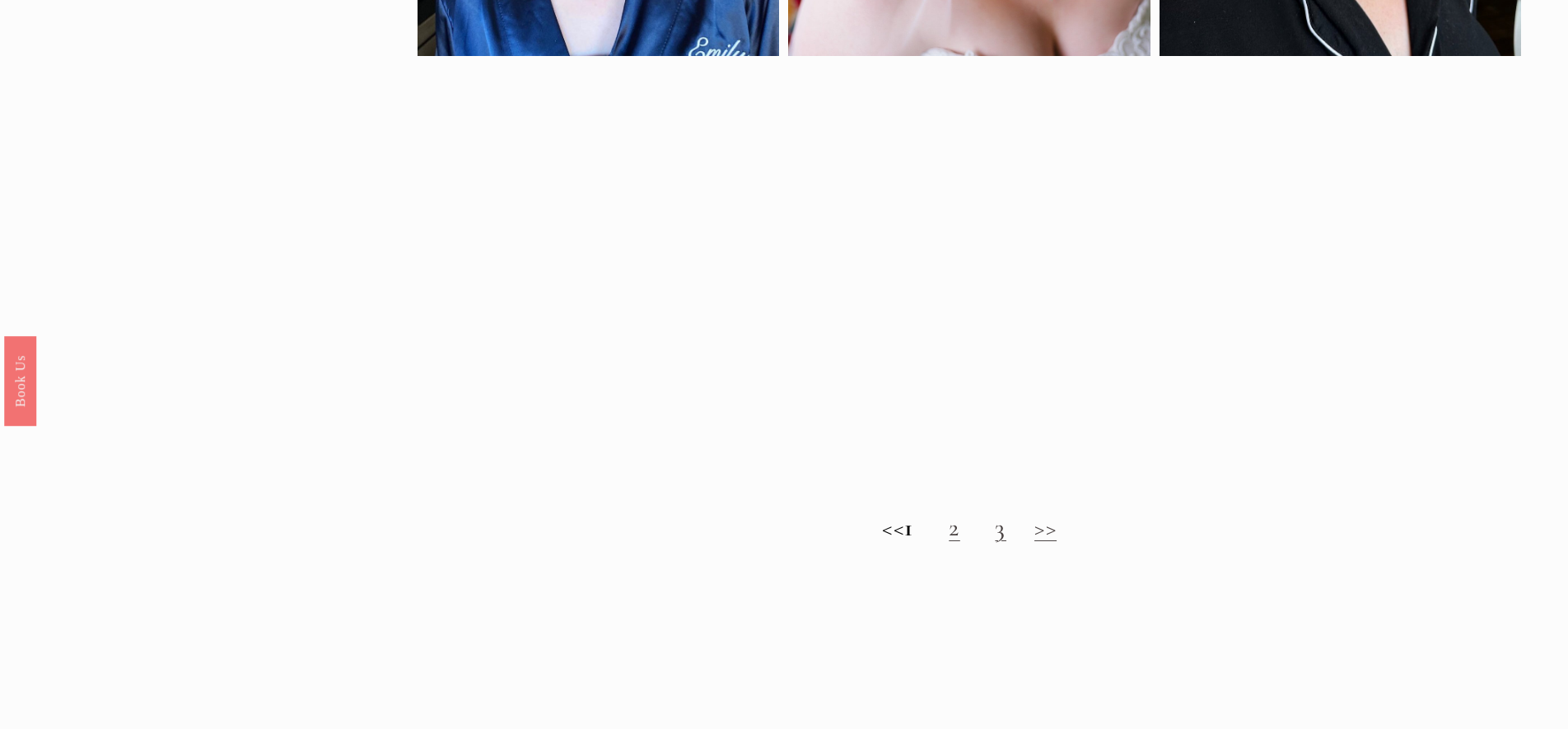
scroll to position [1319, 0]
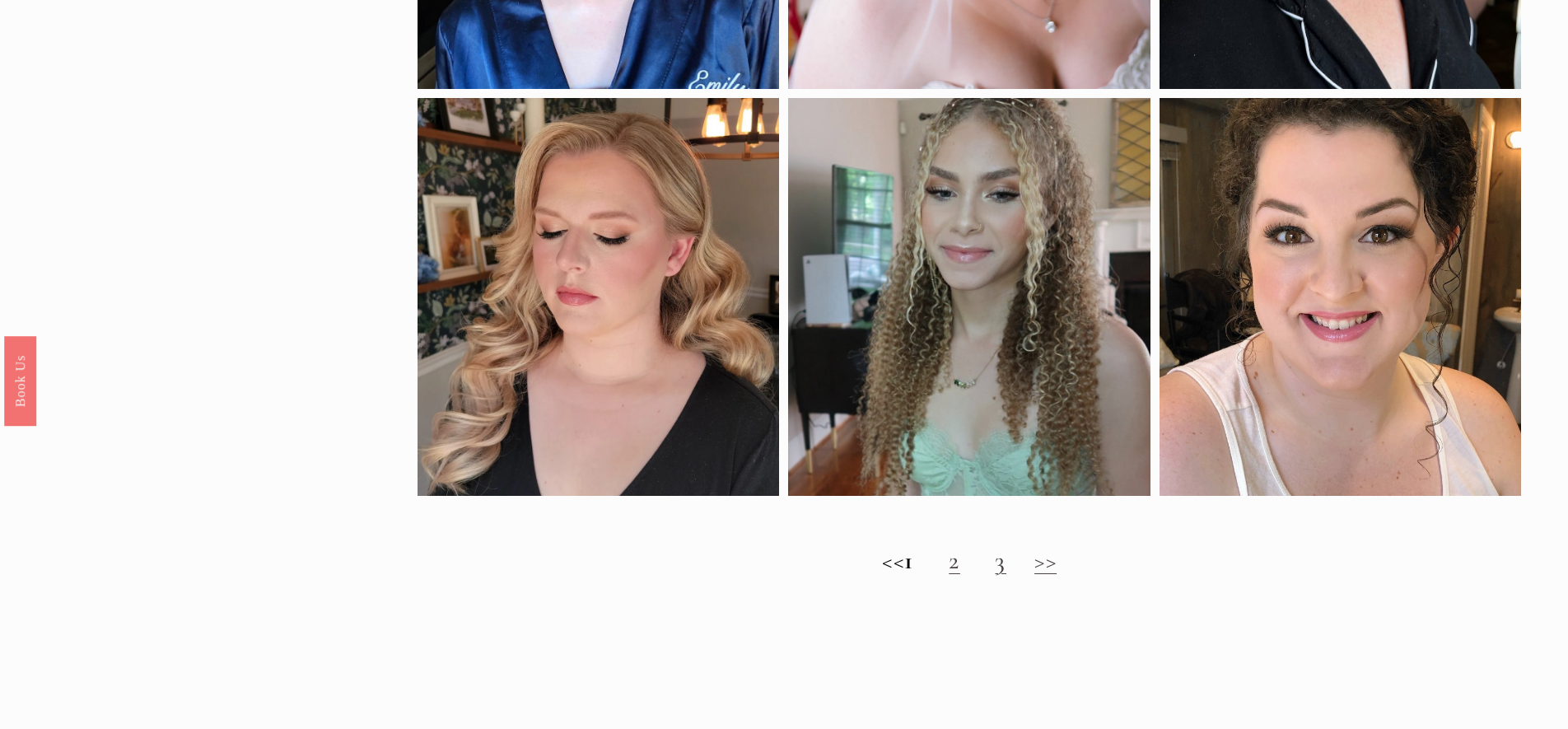
click at [960, 569] on link "2" at bounding box center [954, 560] width 11 height 31
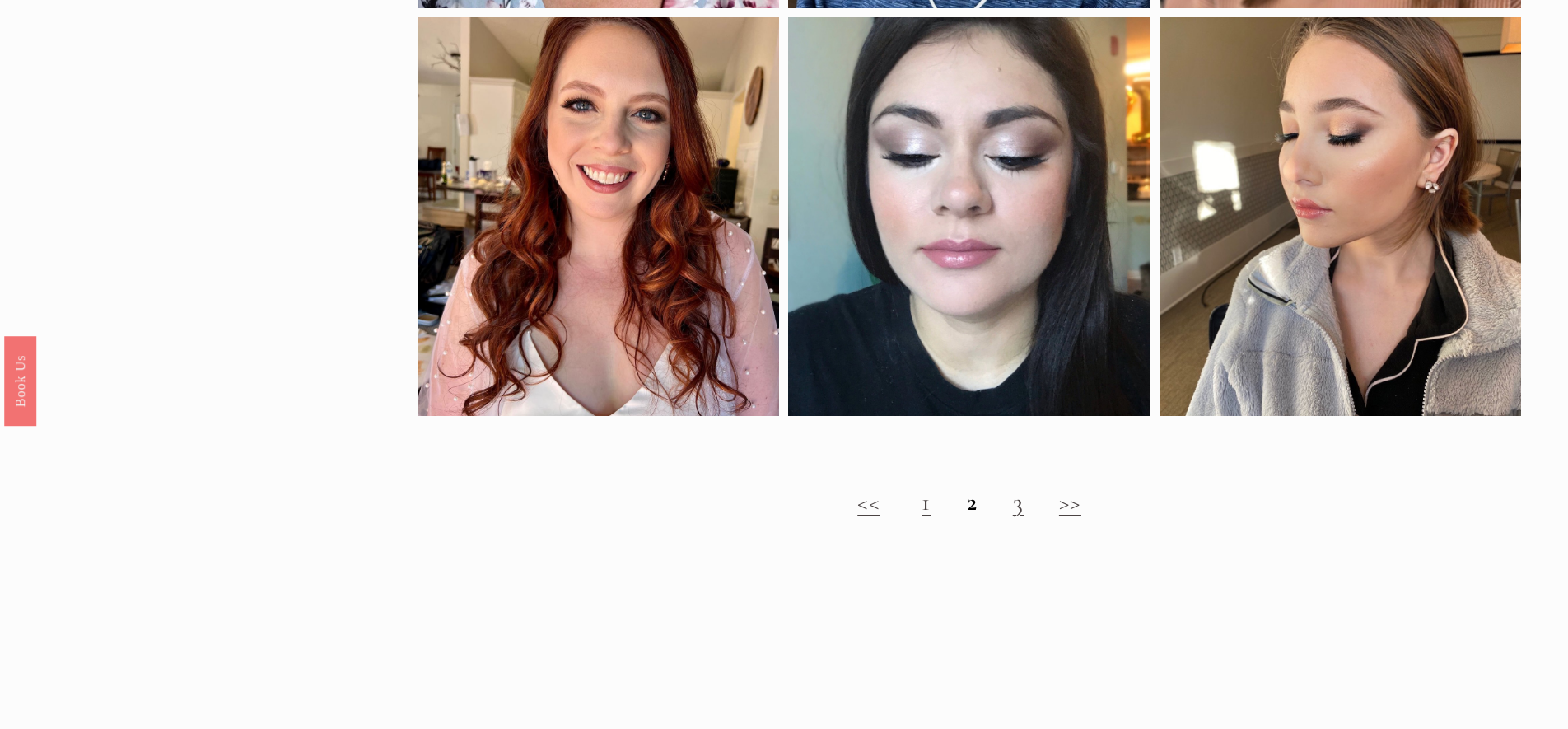
scroll to position [1357, 0]
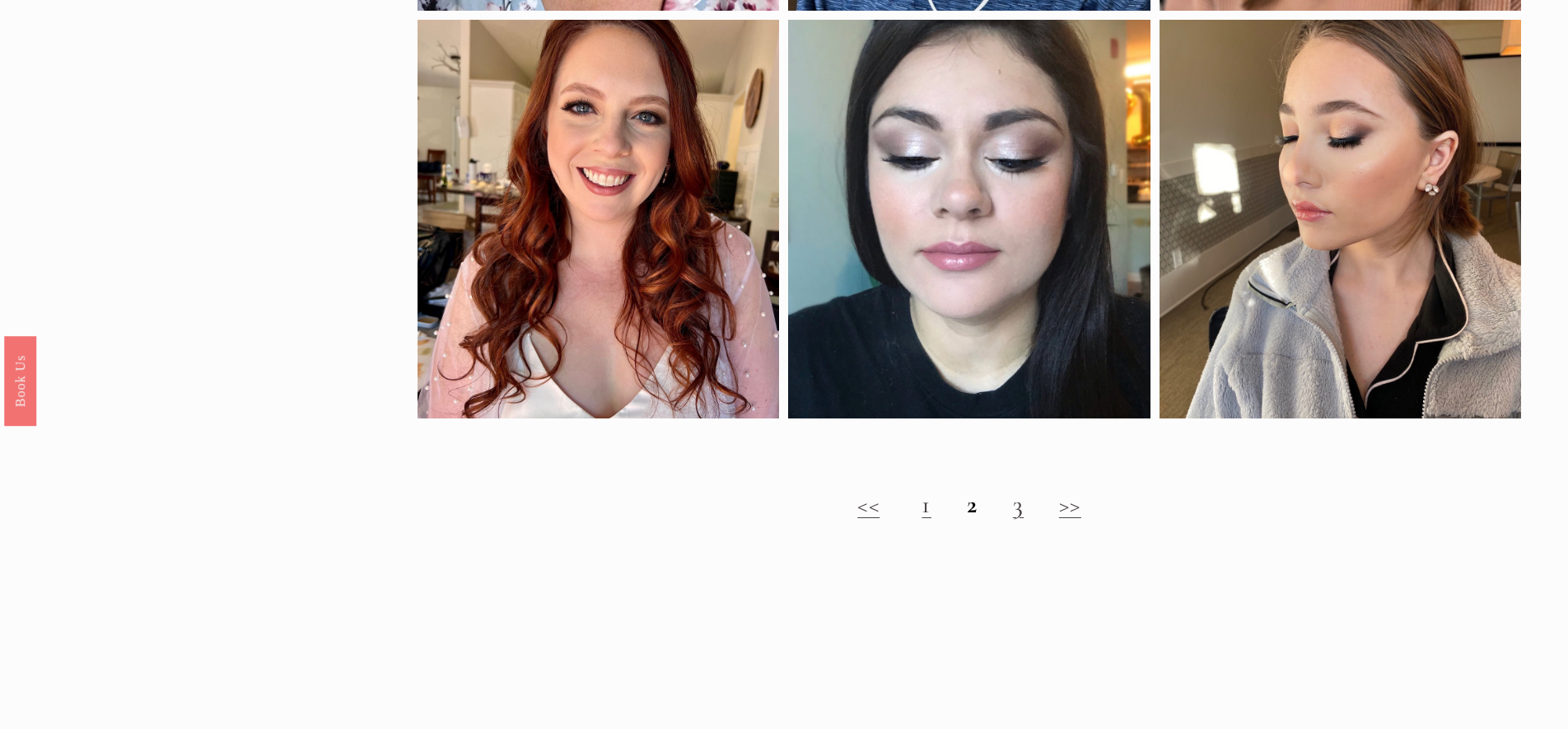
click at [1026, 505] on h2 "<< 1 2 3 >>" at bounding box center [969, 505] width 1103 height 30
